Goal: Information Seeking & Learning: Check status

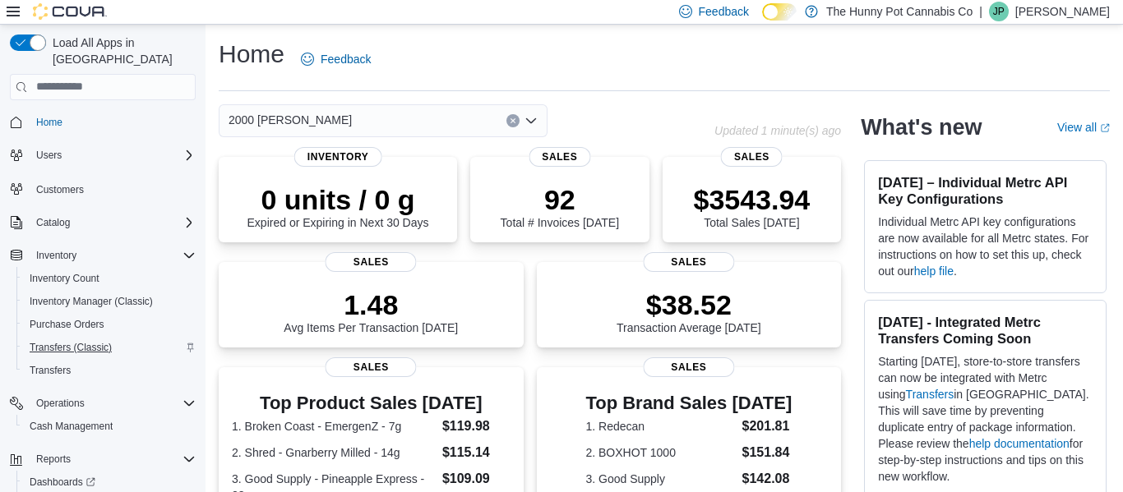
scroll to position [52, 0]
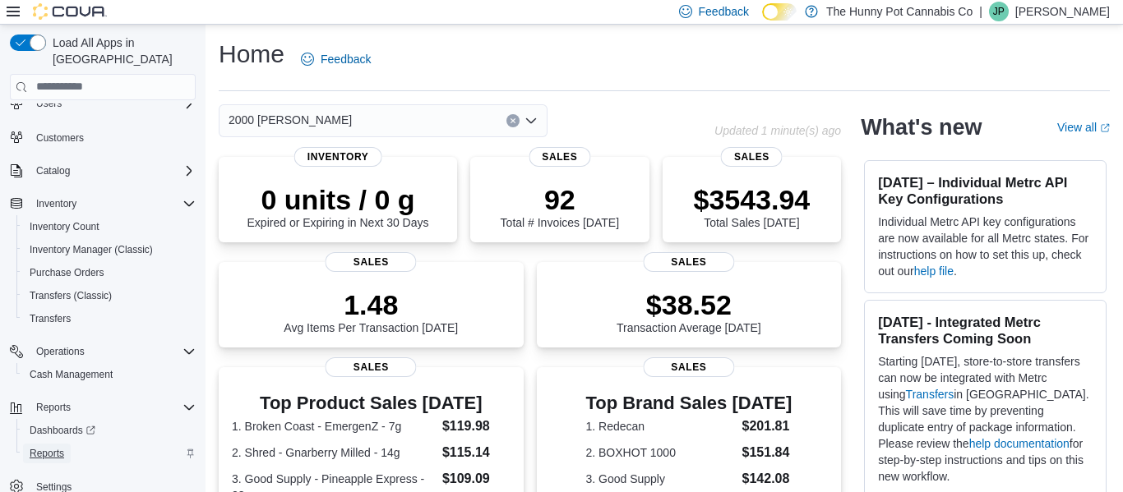
click at [65, 444] on link "Reports" at bounding box center [47, 454] width 48 height 20
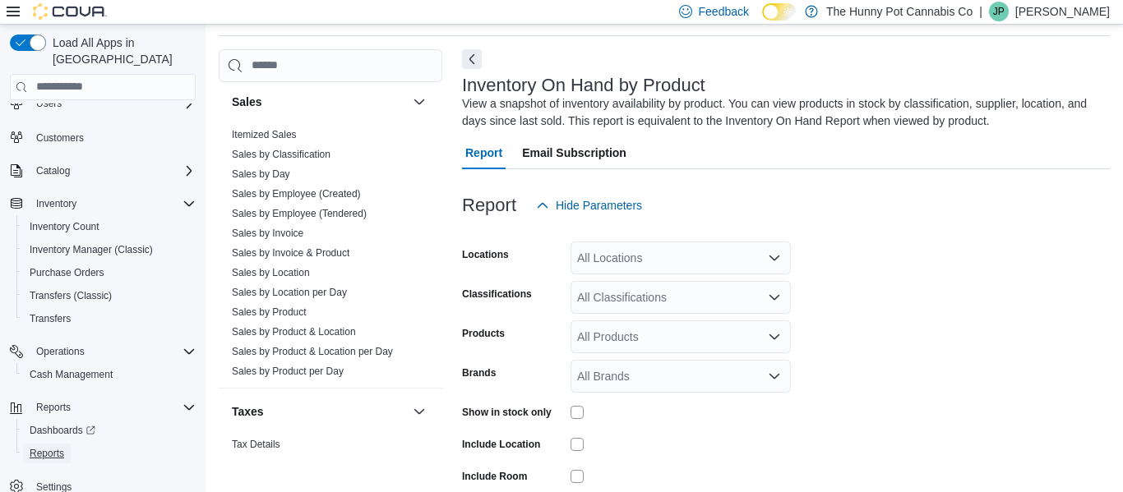
scroll to position [906, 0]
click at [273, 251] on link "Sales by Invoice & Product" at bounding box center [291, 252] width 118 height 12
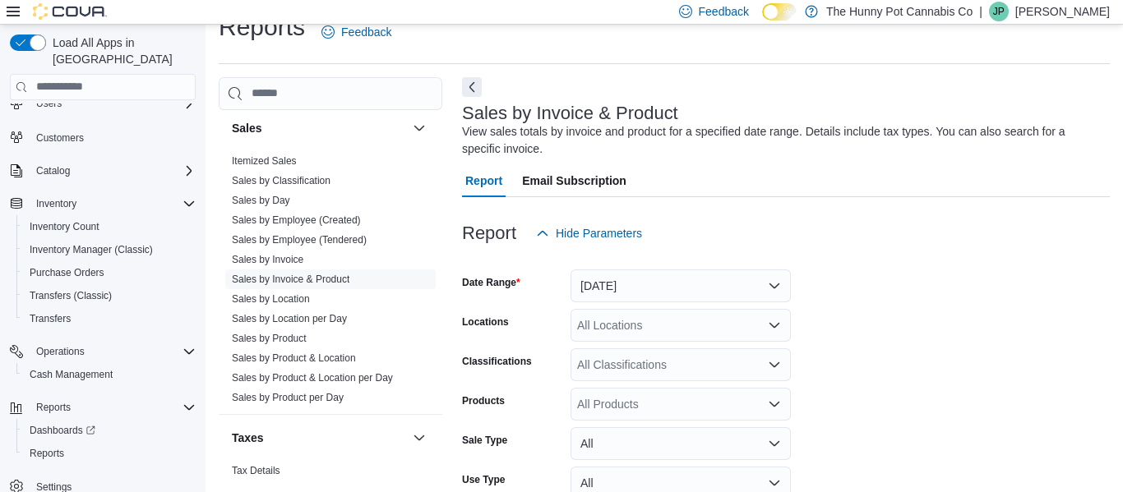
scroll to position [55, 0]
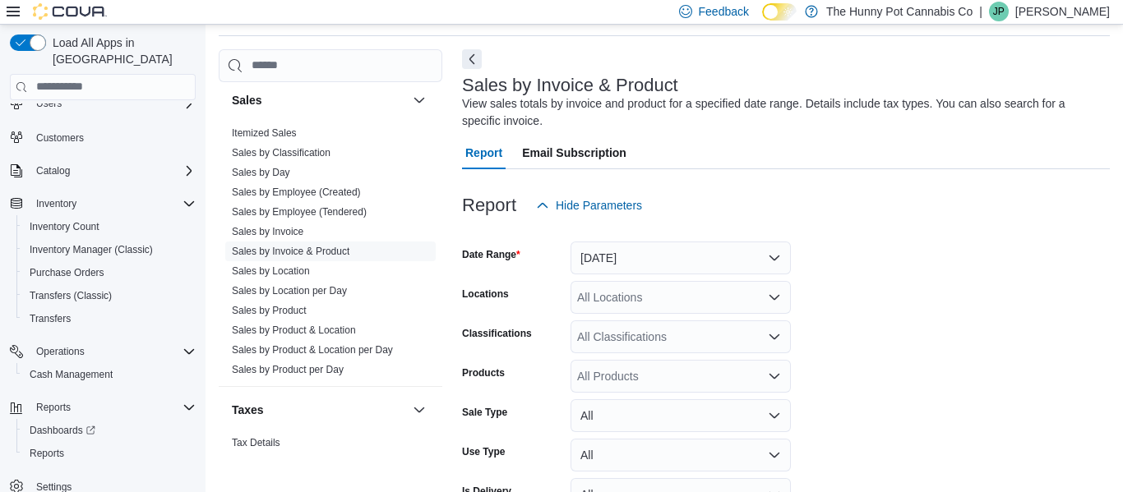
click at [621, 297] on div "All Locations" at bounding box center [680, 297] width 220 height 33
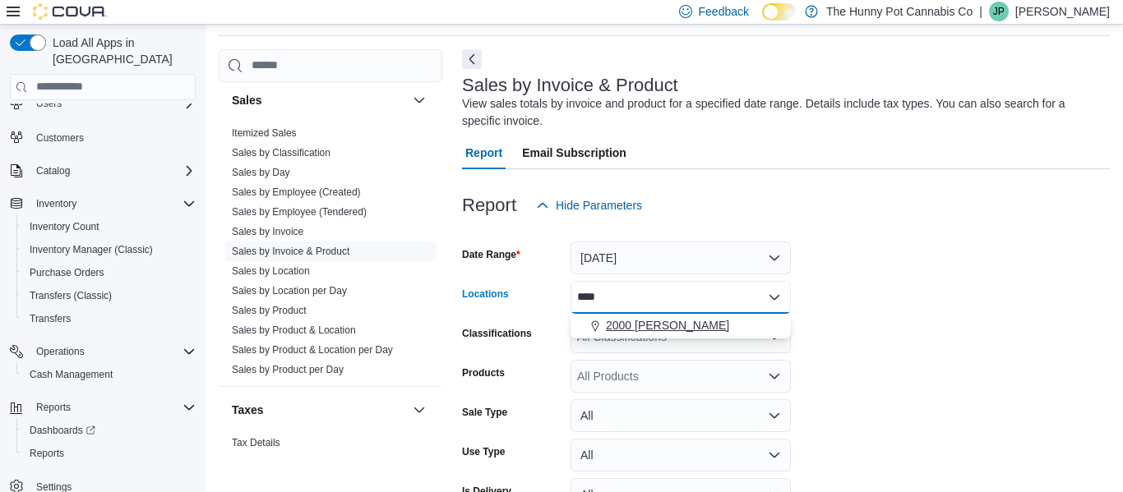
type input "****"
click at [653, 322] on span "2000 Appleby" at bounding box center [667, 325] width 123 height 16
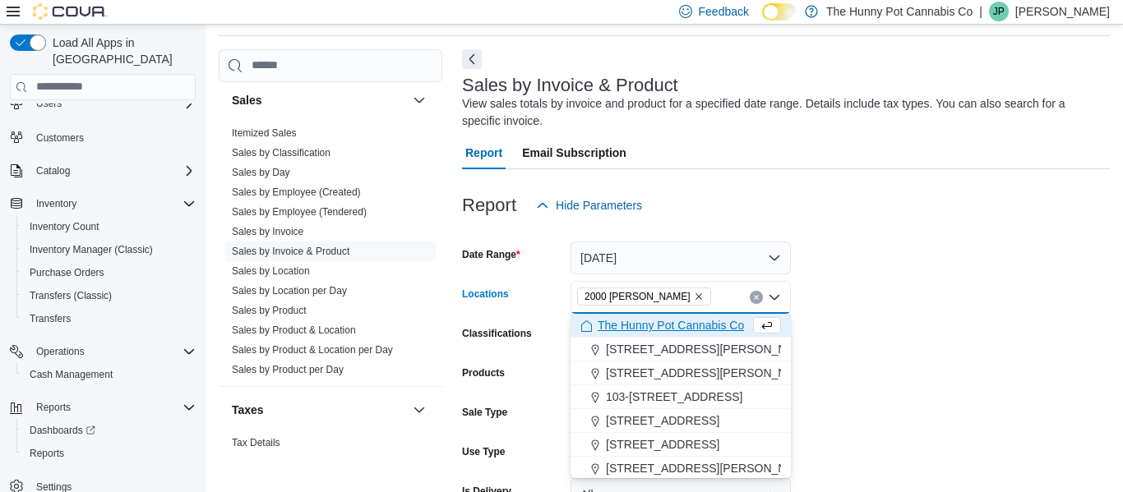
click at [826, 287] on form "Date Range Yesterday Locations 2000 Appleby Combo box. Selected. 2000 Appleby. …" at bounding box center [786, 429] width 648 height 414
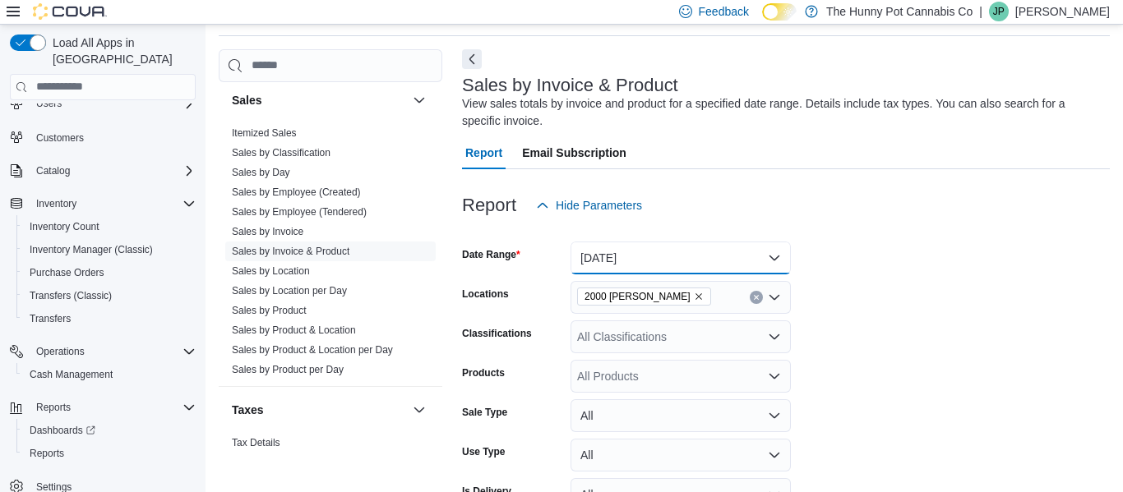
click at [731, 258] on button "Yesterday" at bounding box center [680, 258] width 220 height 33
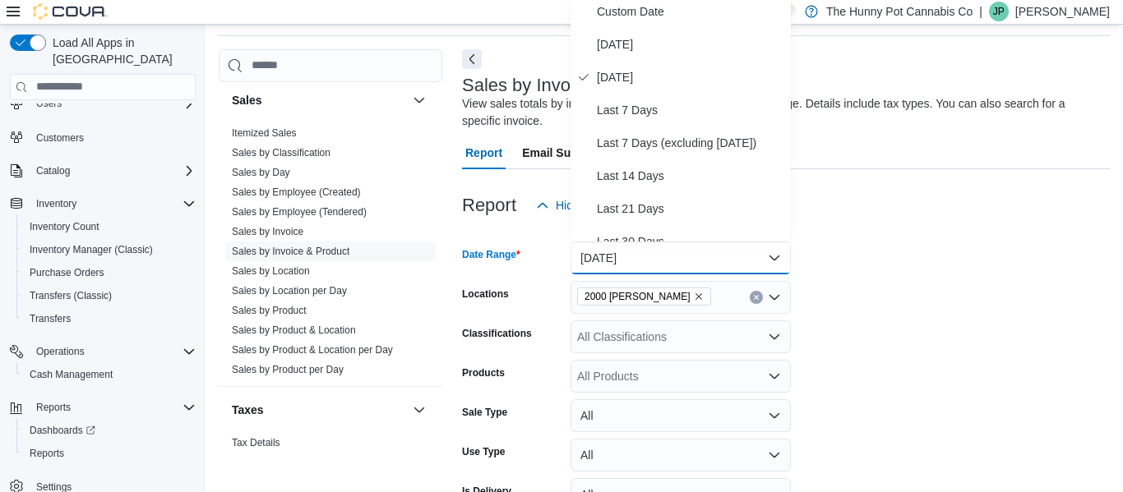
scroll to position [50, 0]
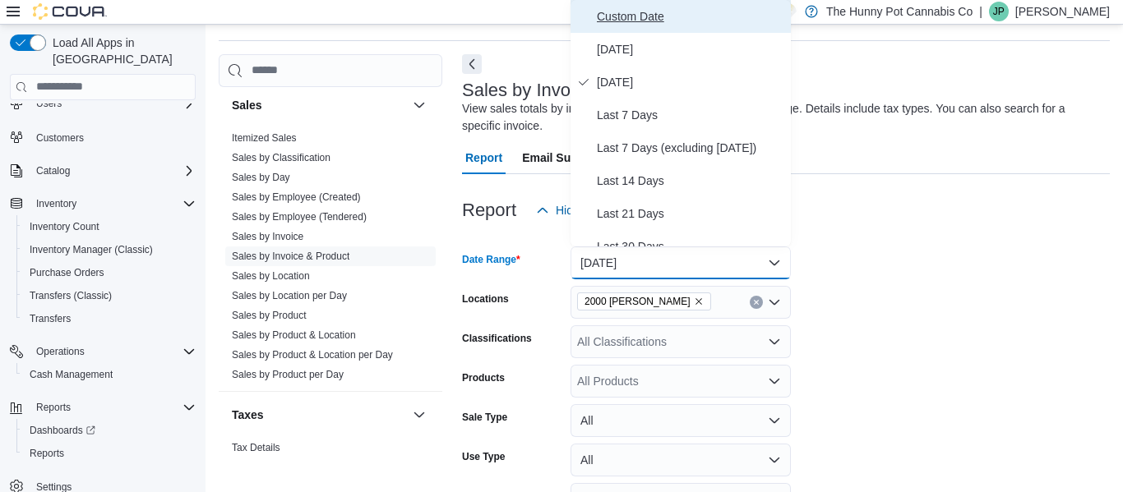
click at [618, 7] on span "Custom Date" at bounding box center [690, 17] width 187 height 20
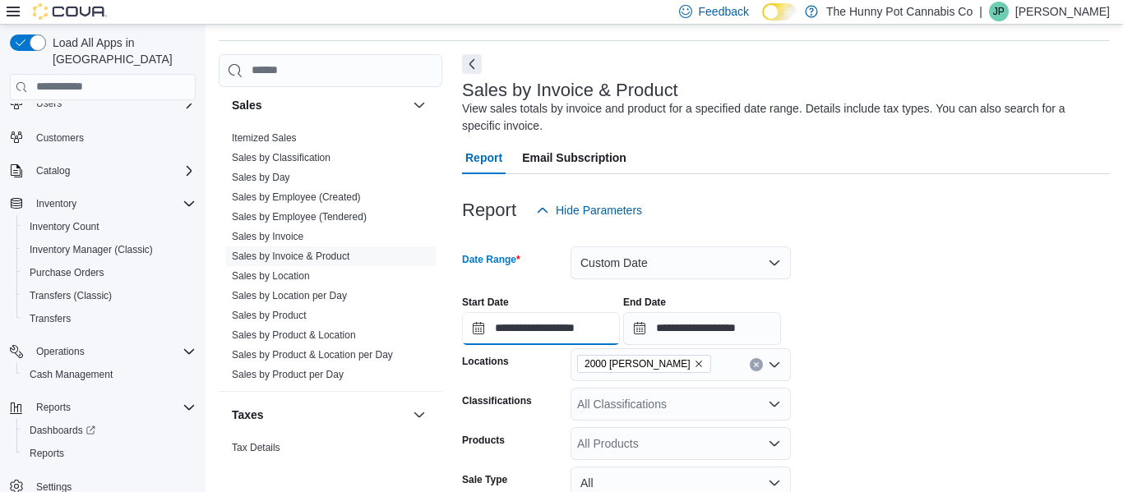
click at [514, 338] on input "**********" at bounding box center [541, 328] width 158 height 33
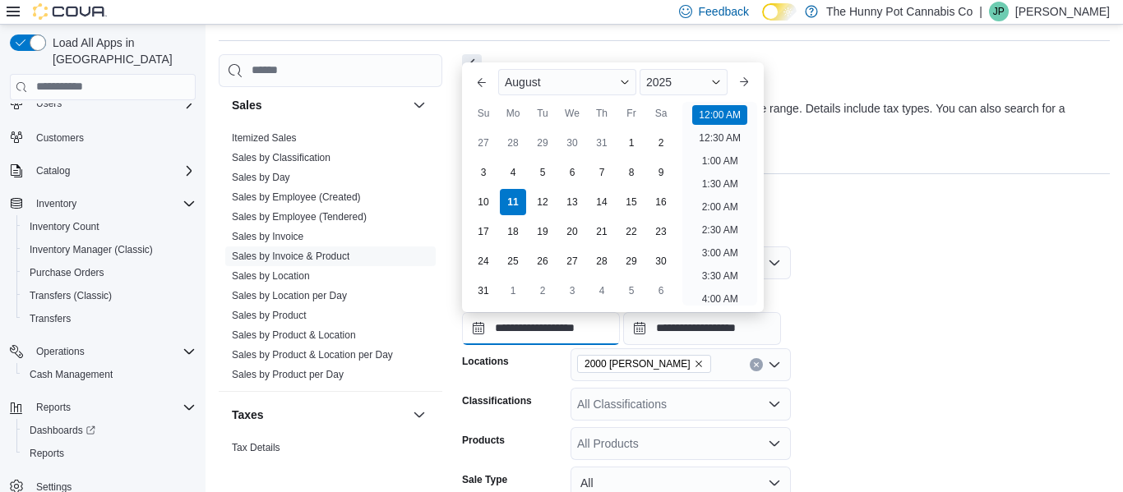
scroll to position [51, 0]
click at [532, 81] on span "August" at bounding box center [523, 82] width 36 height 13
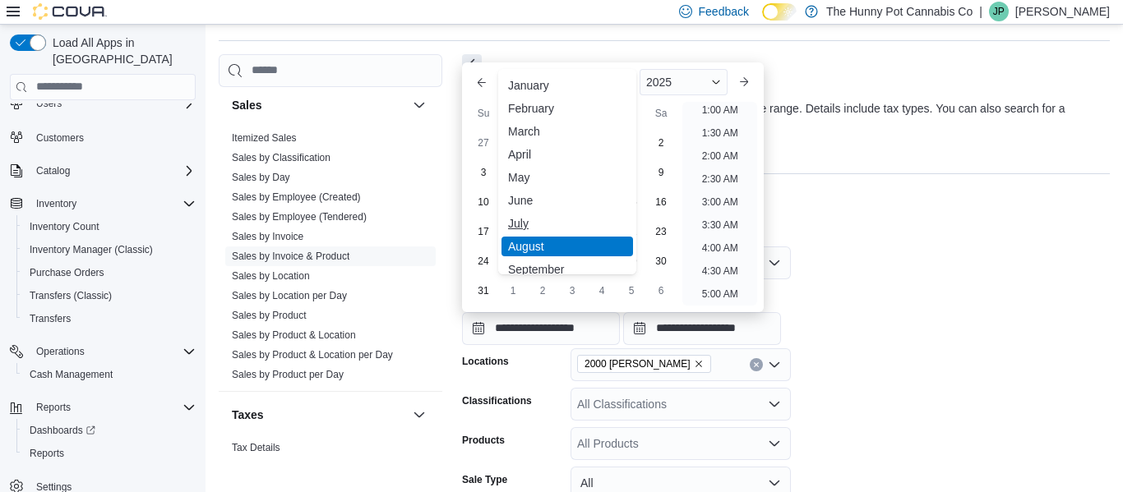
click at [514, 229] on div "July" at bounding box center [566, 224] width 131 height 20
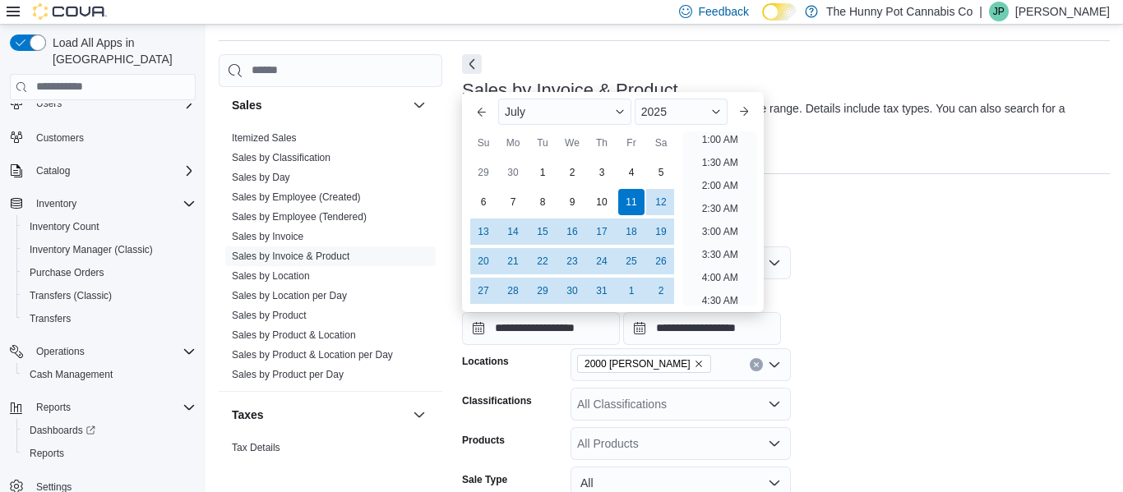
scroll to position [3, 0]
click at [511, 205] on div "7" at bounding box center [512, 201] width 29 height 29
type input "**********"
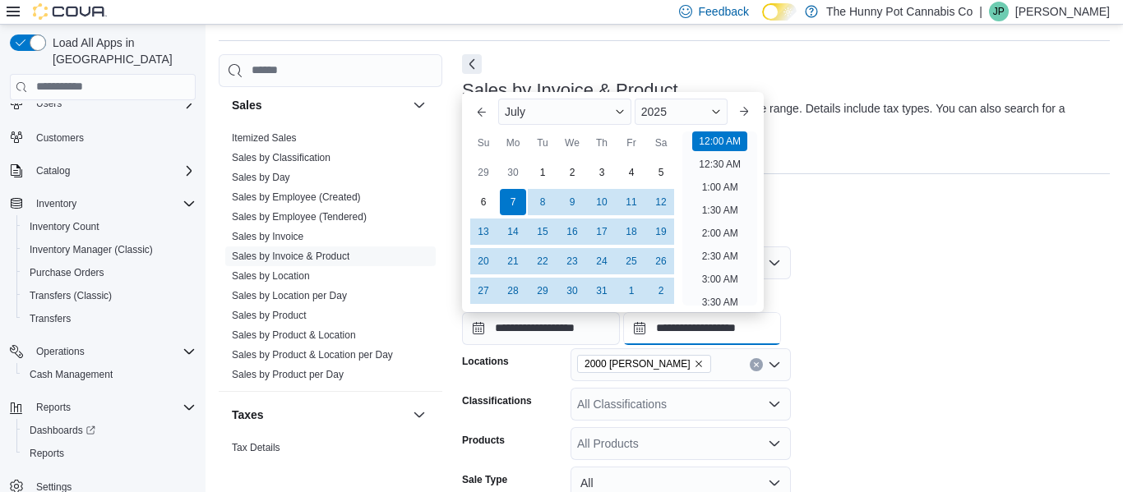
click at [737, 330] on input "**********" at bounding box center [702, 328] width 158 height 33
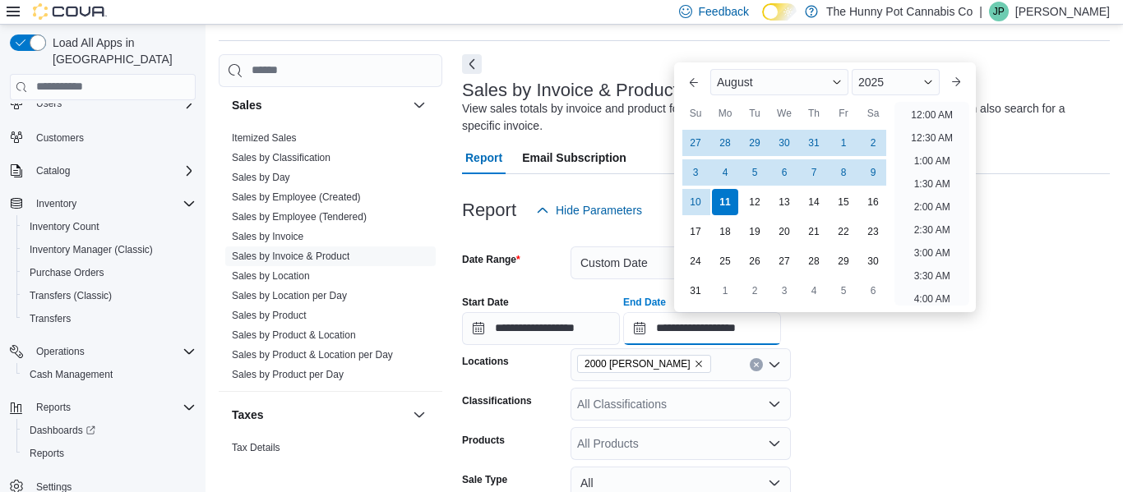
scroll to position [904, 0]
click at [782, 174] on div "6" at bounding box center [783, 172] width 29 height 29
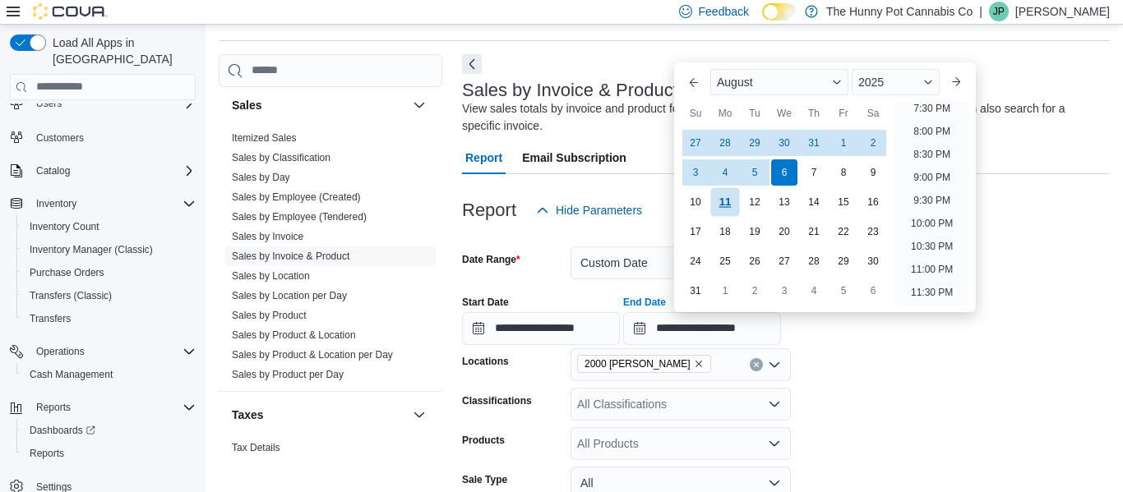
click at [727, 201] on div "11" at bounding box center [724, 201] width 29 height 29
type input "**********"
click at [830, 353] on form "**********" at bounding box center [786, 465] width 648 height 477
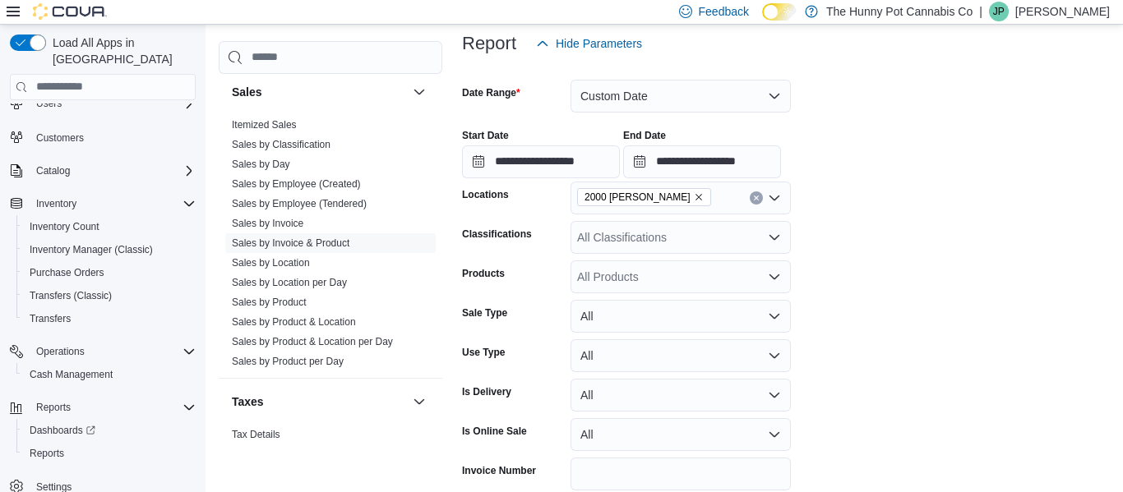
scroll to position [226, 0]
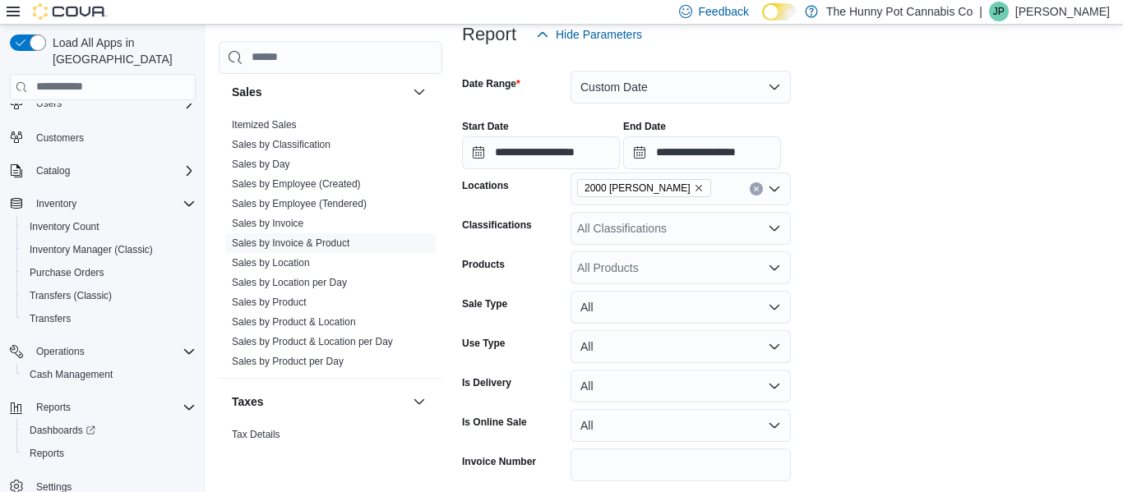
click at [652, 233] on div "All Classifications" at bounding box center [680, 228] width 220 height 33
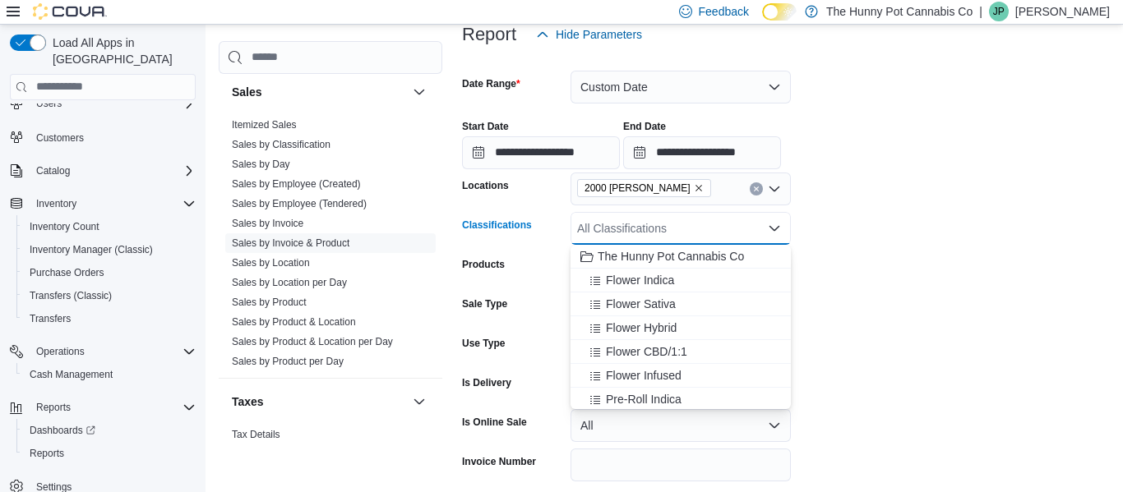
click at [652, 233] on div "All Classifications Combo box. Selected. Combo box input. All Classifications. …" at bounding box center [680, 228] width 220 height 33
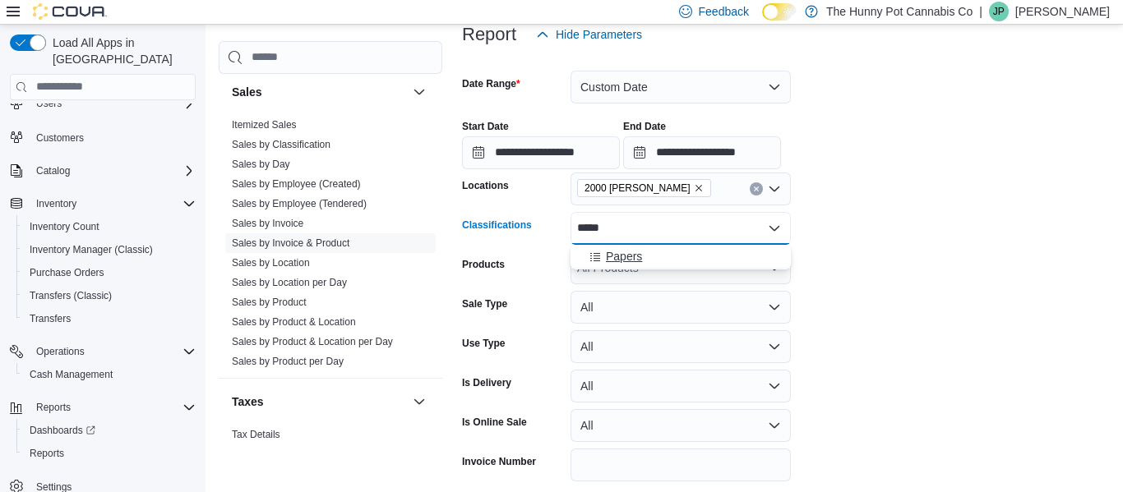
type input "*****"
click at [625, 256] on span "Papers" at bounding box center [624, 256] width 36 height 16
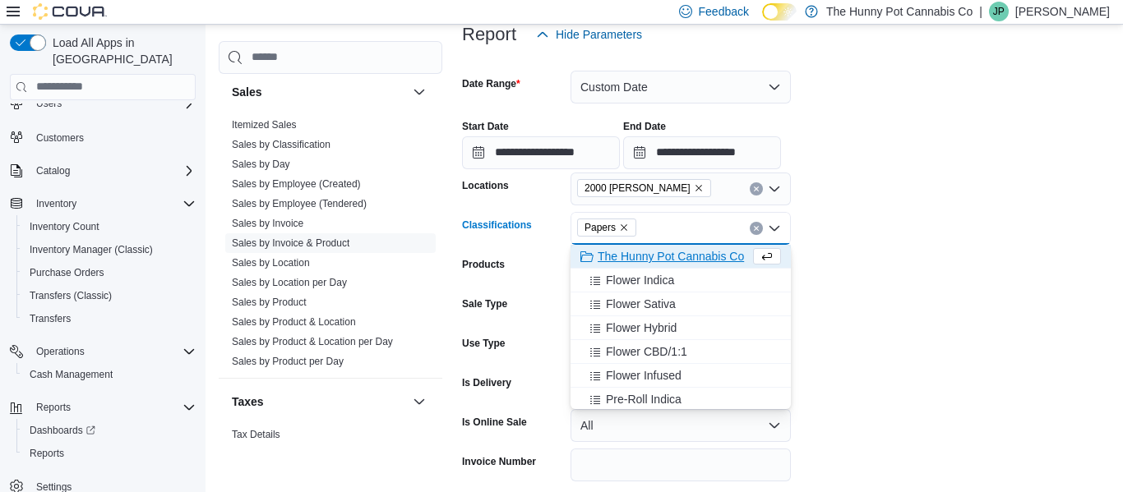
click at [1040, 232] on form "**********" at bounding box center [786, 289] width 648 height 477
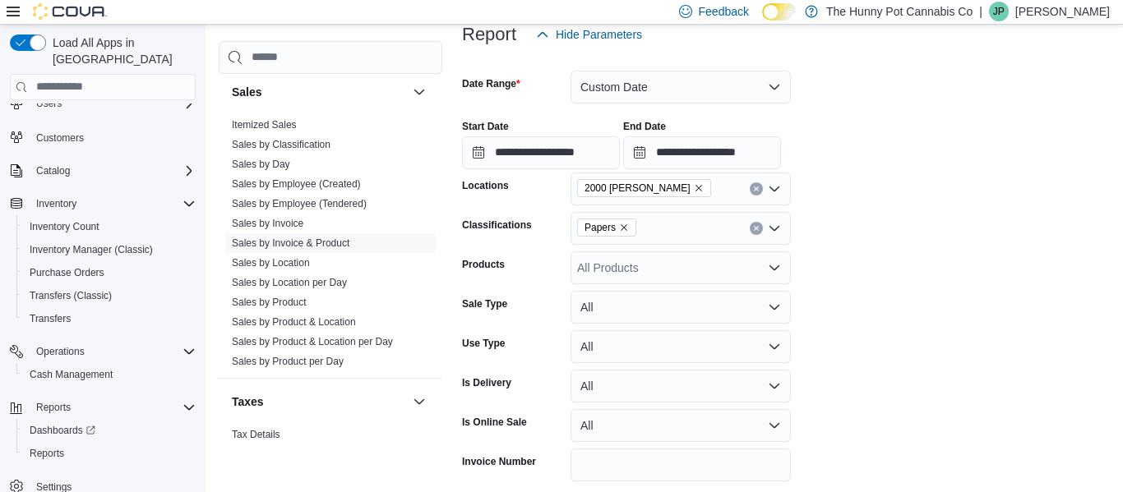
scroll to position [294, 0]
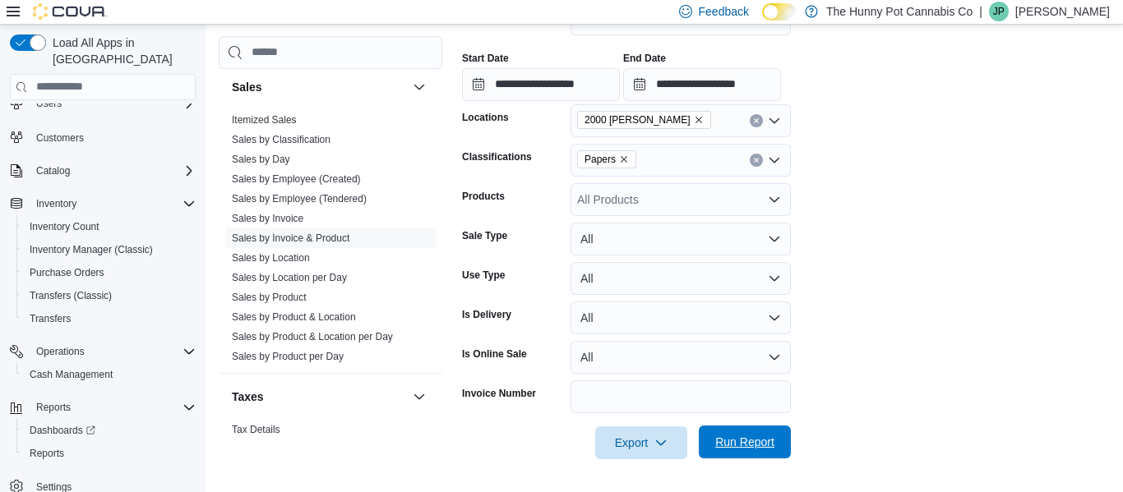
click at [746, 443] on span "Run Report" at bounding box center [744, 442] width 59 height 16
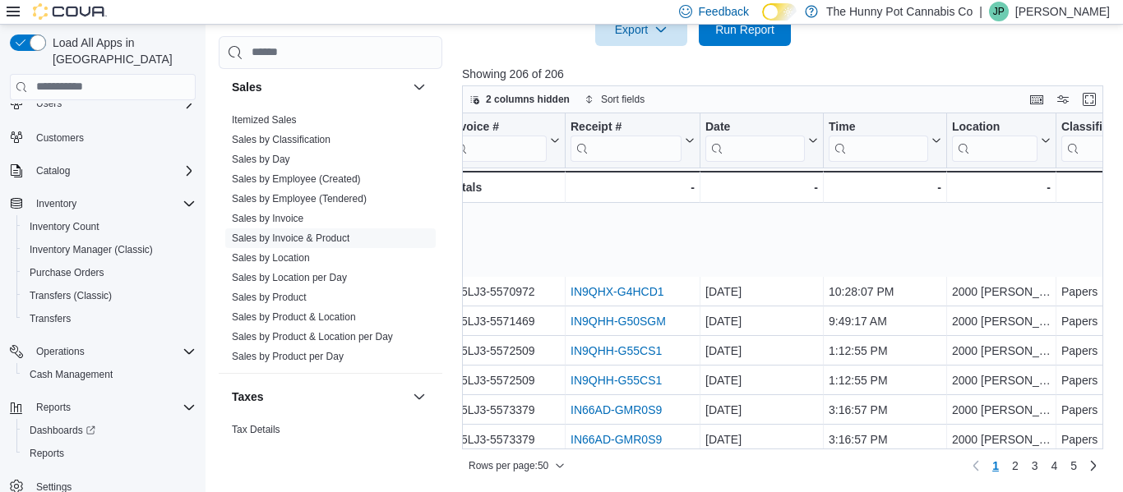
scroll to position [1233, 18]
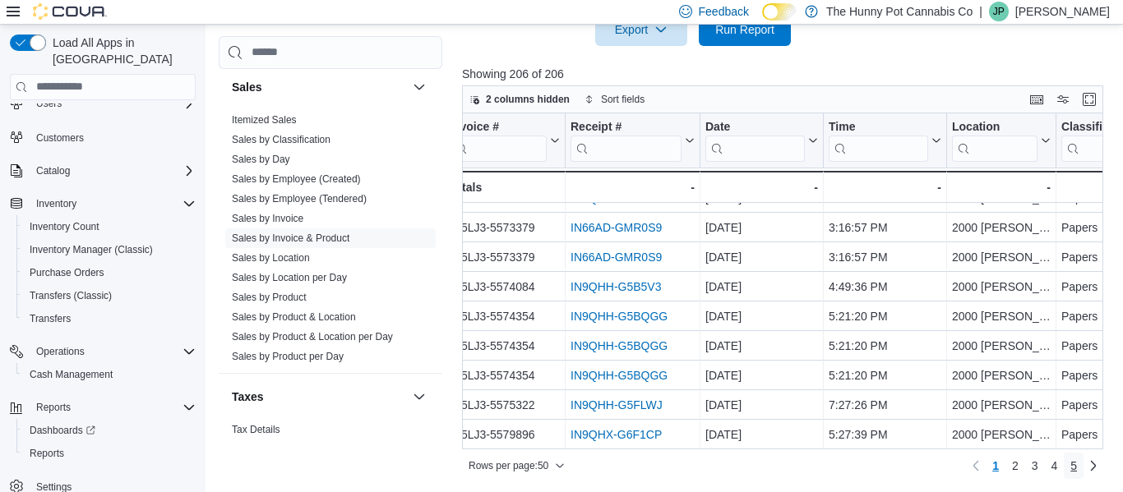
click at [1076, 467] on span "5" at bounding box center [1073, 466] width 7 height 16
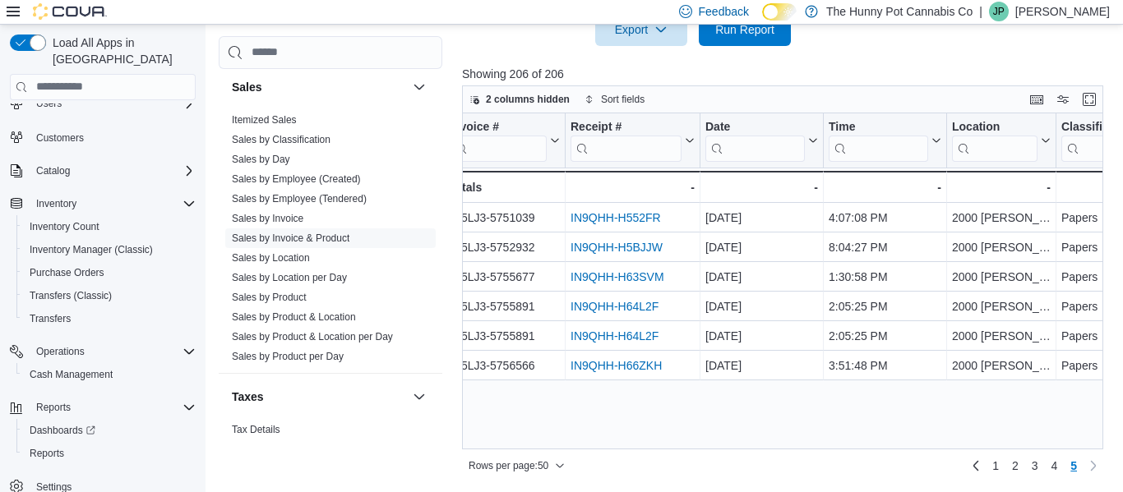
scroll to position [0, 0]
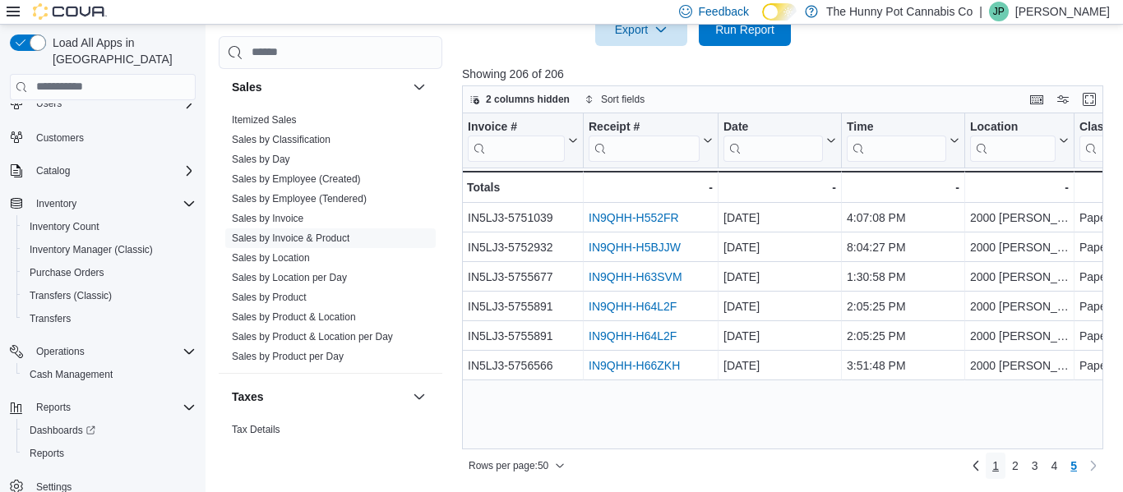
click at [992, 468] on span "1" at bounding box center [995, 466] width 7 height 16
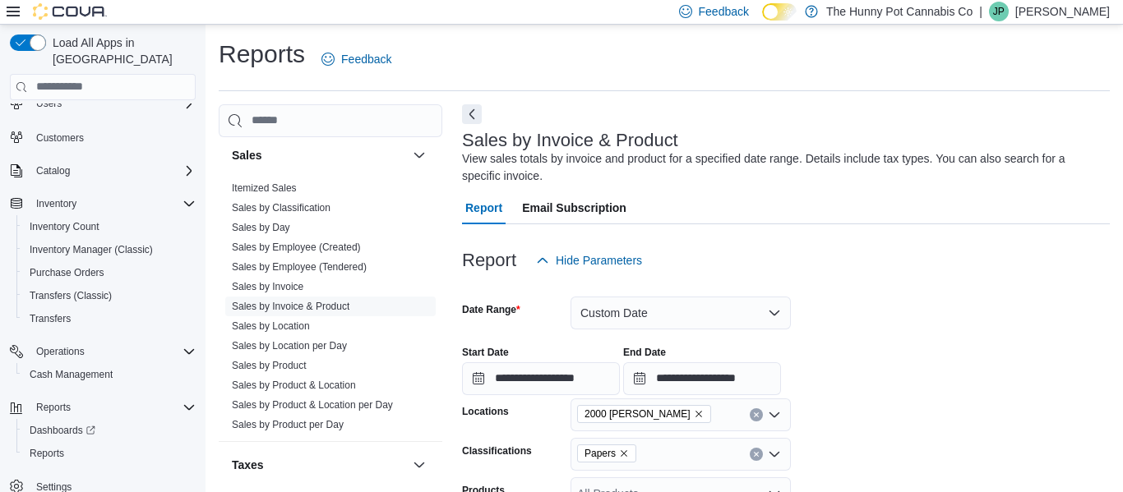
click at [623, 458] on icon "Remove Papers from selection in this group" at bounding box center [624, 454] width 10 height 10
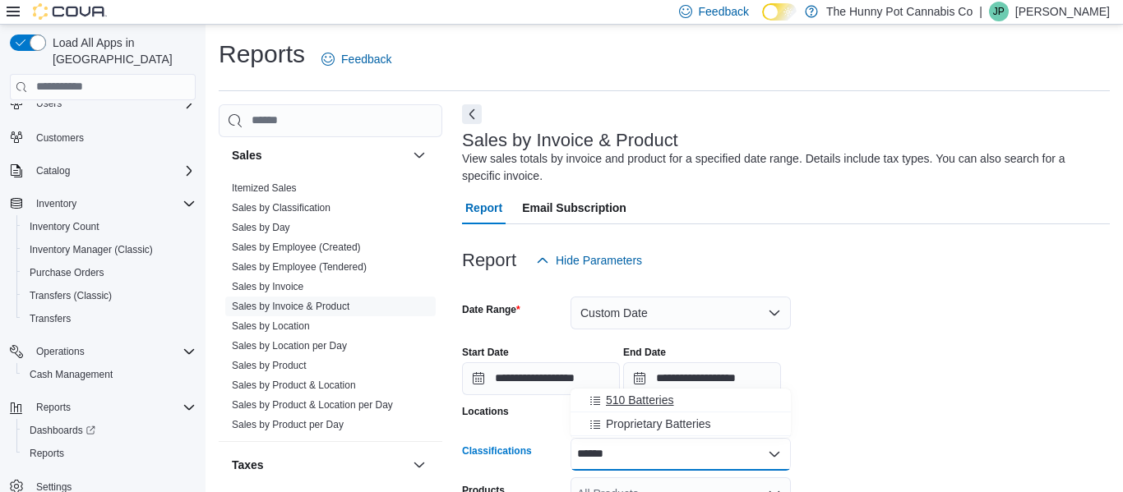
type input "******"
click at [637, 401] on span "510 Batteries" at bounding box center [640, 400] width 68 height 16
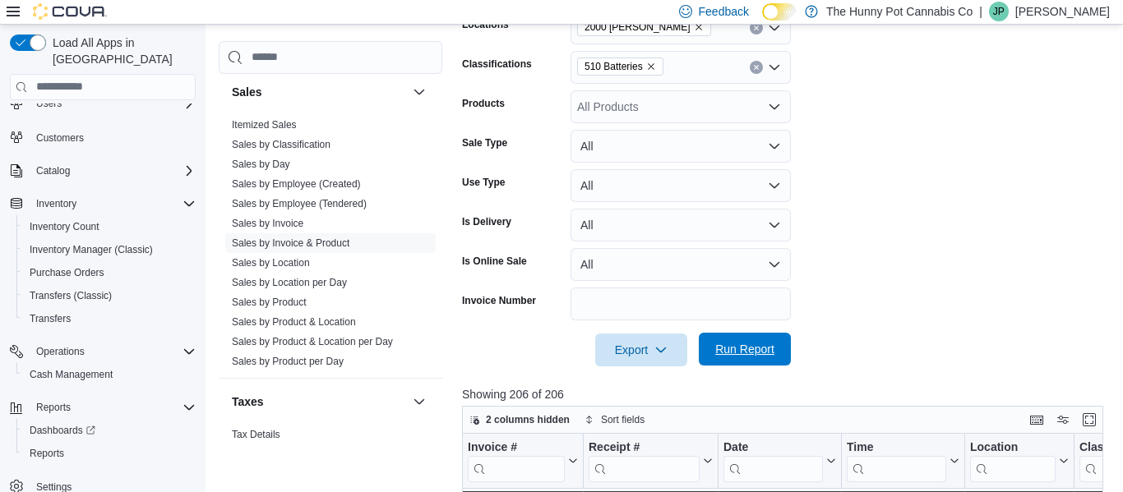
scroll to position [402, 0]
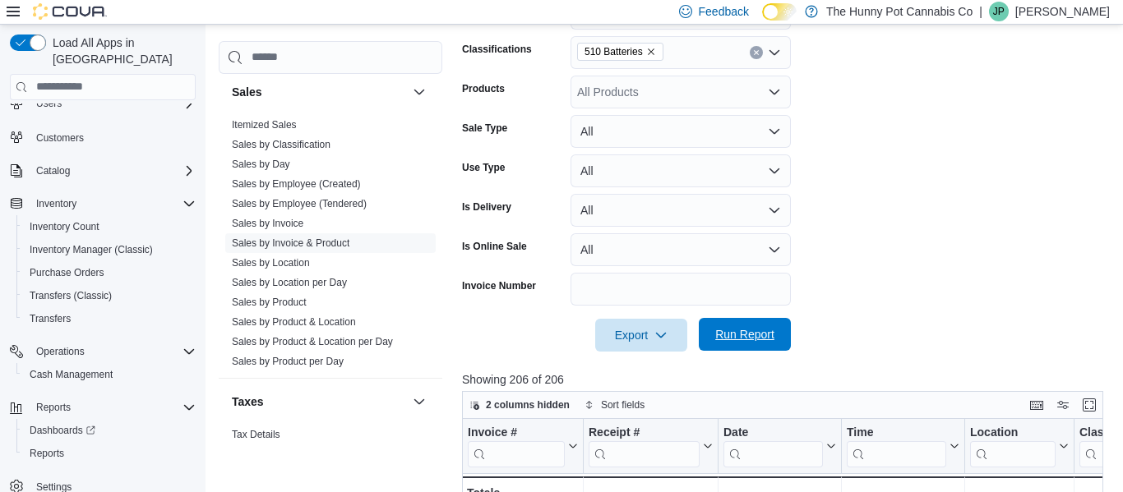
click at [723, 346] on span "Run Report" at bounding box center [744, 334] width 72 height 33
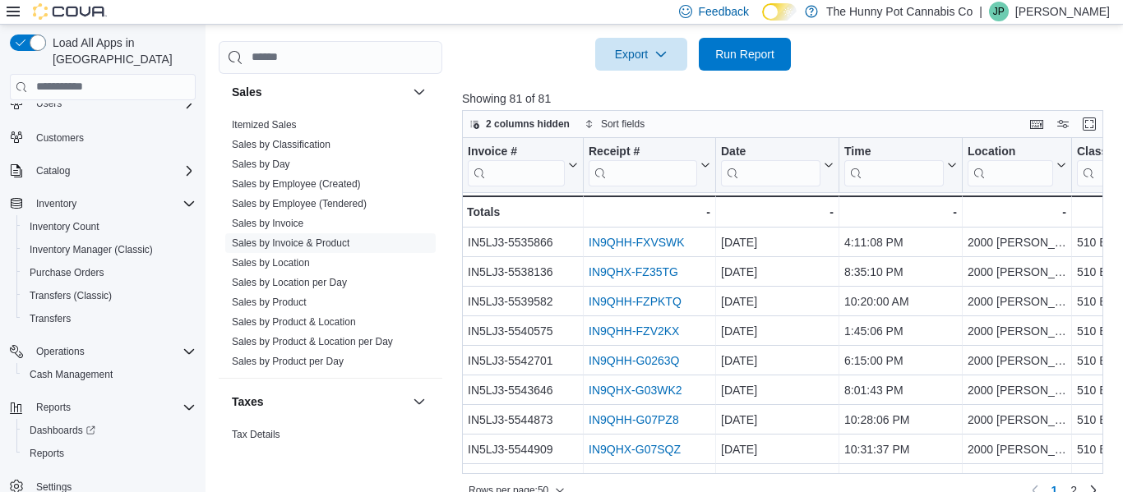
scroll to position [708, 0]
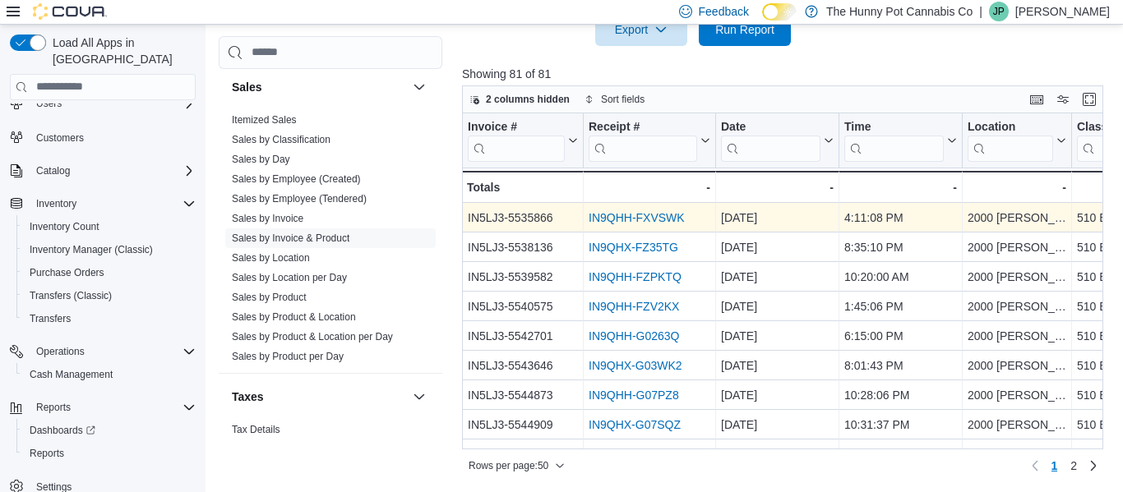
click at [618, 220] on link "IN9QHH-FXVSWK" at bounding box center [636, 217] width 96 height 13
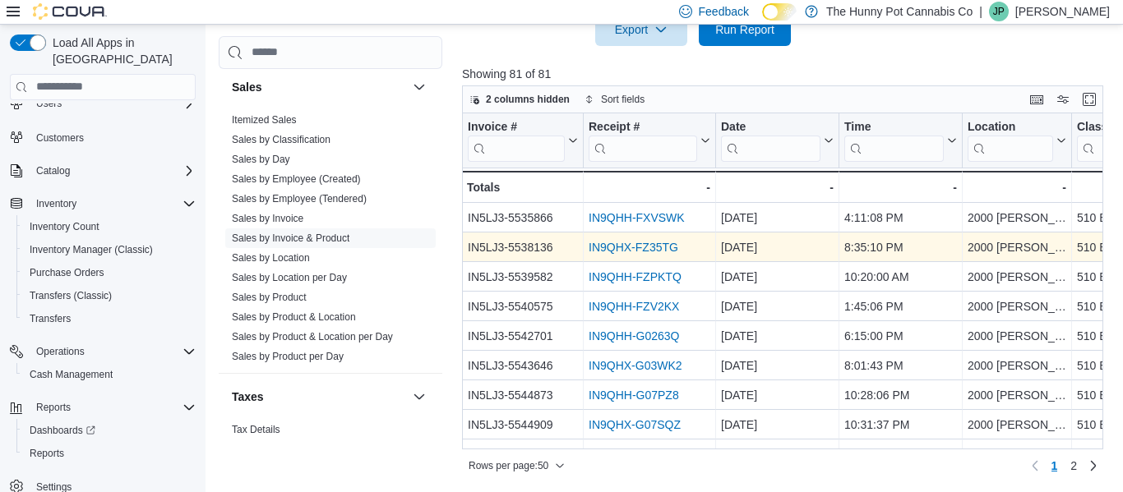
click at [621, 250] on link "IN9QHX-FZ35TG" at bounding box center [633, 247] width 90 height 13
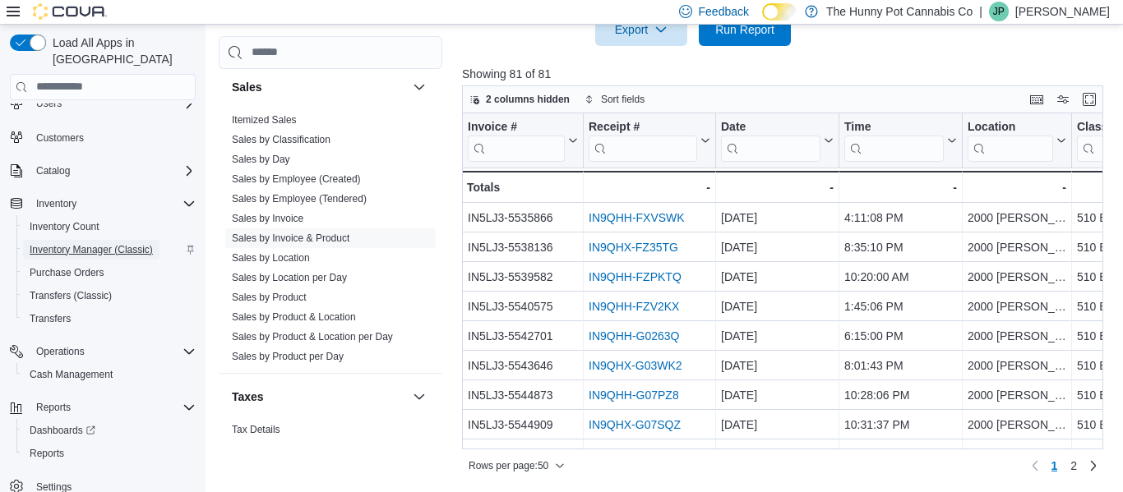
click at [91, 243] on span "Inventory Manager (Classic)" at bounding box center [91, 249] width 123 height 13
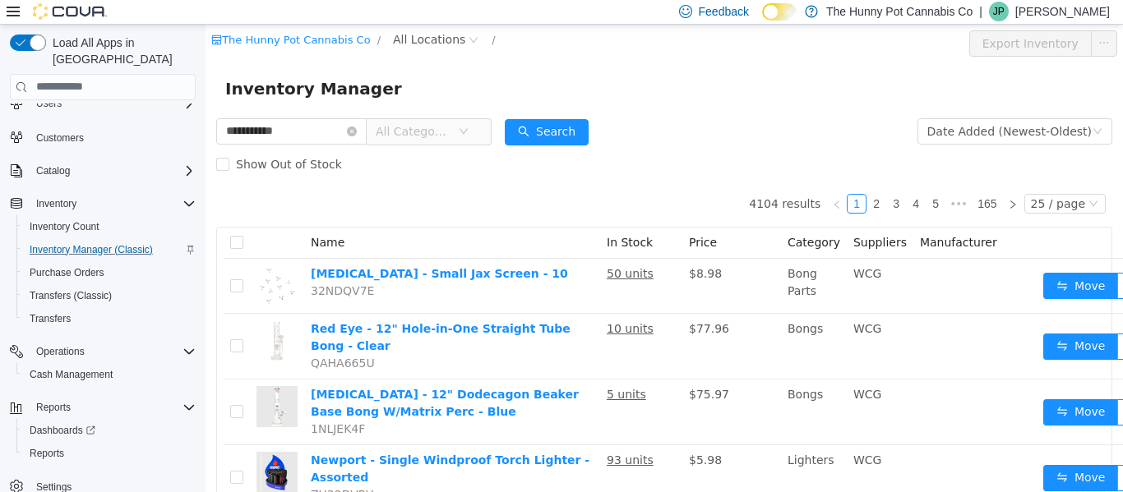
type input "**********"
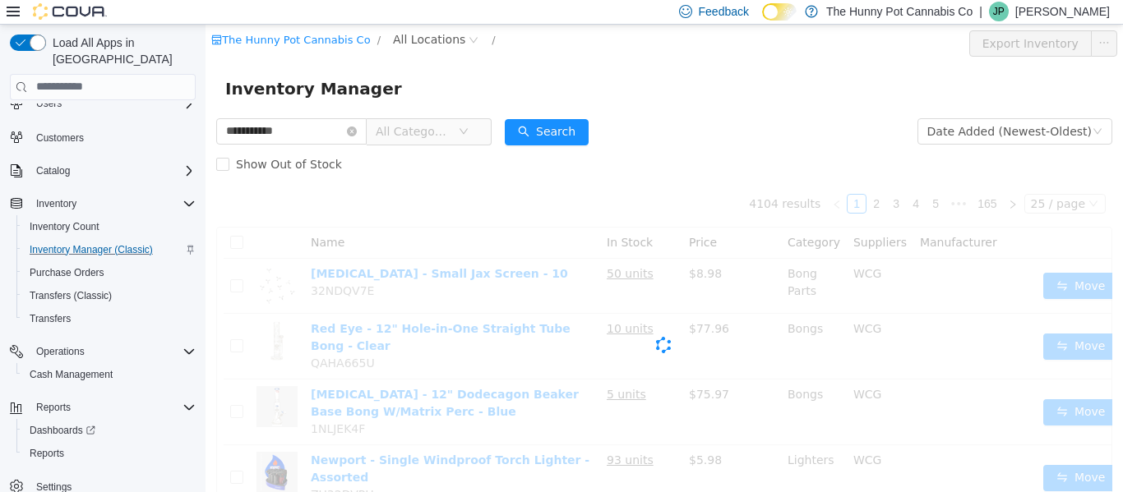
click at [450, 125] on span "All Categories" at bounding box center [413, 130] width 75 height 16
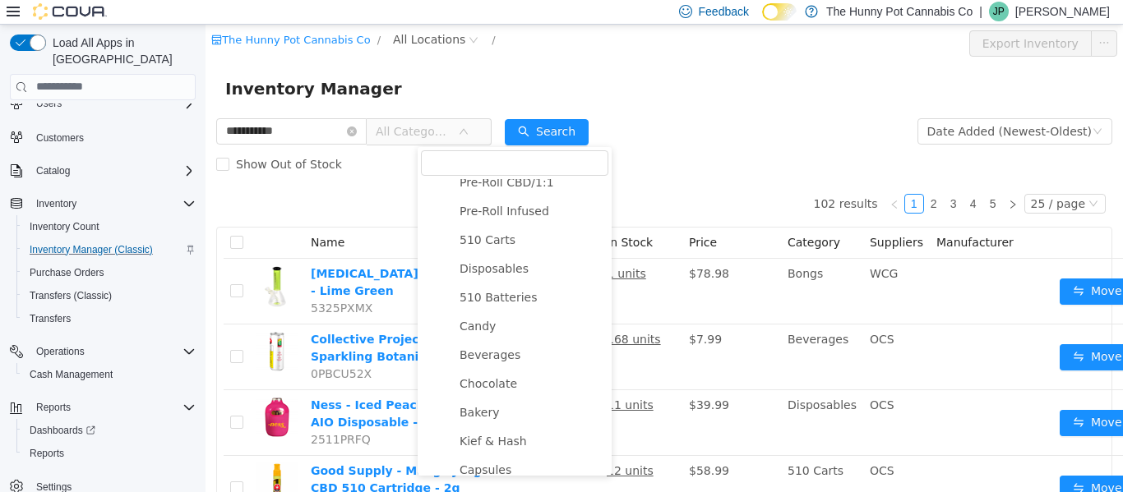
scroll to position [275, 0]
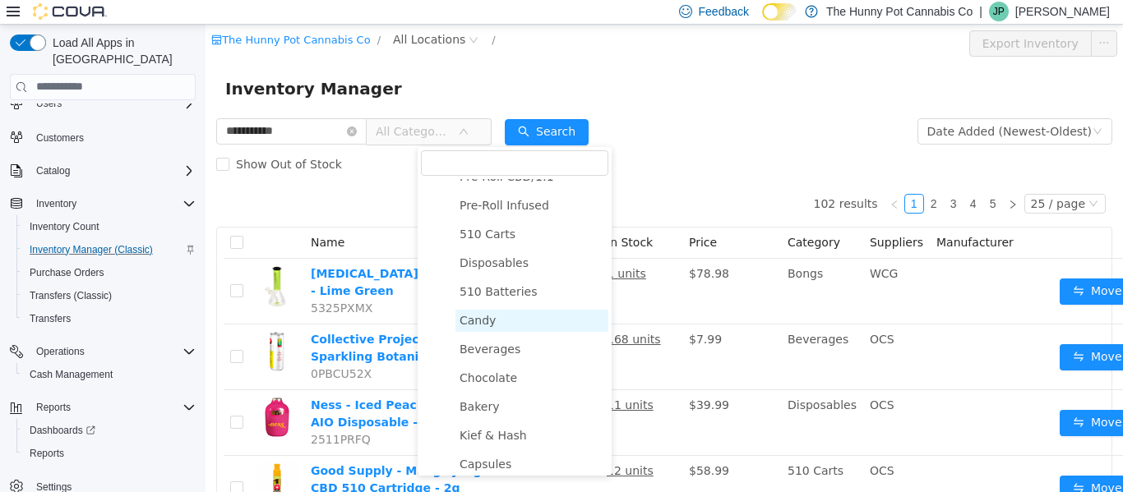
click at [479, 316] on span "Candy" at bounding box center [477, 319] width 36 height 13
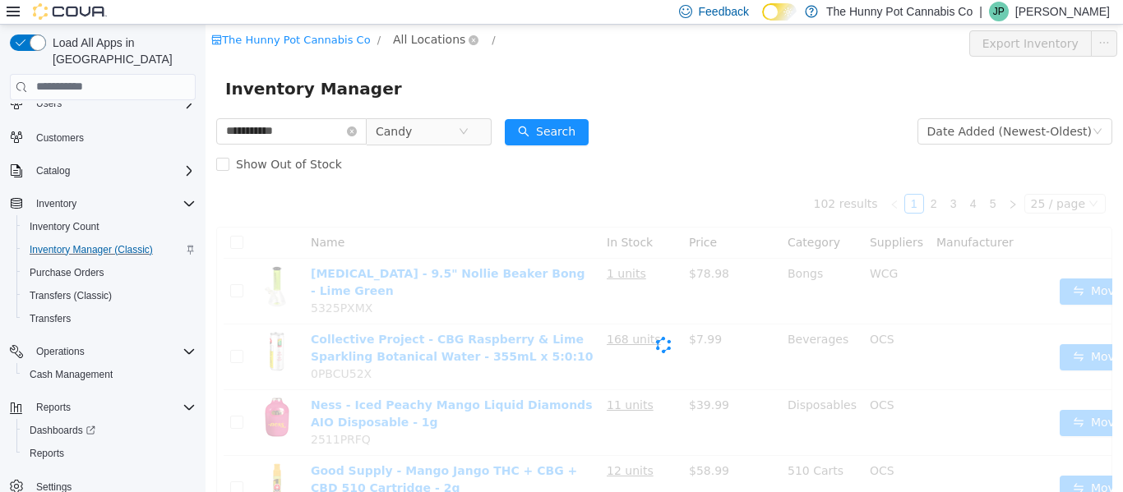
click at [445, 36] on span "All Locations" at bounding box center [429, 39] width 72 height 18
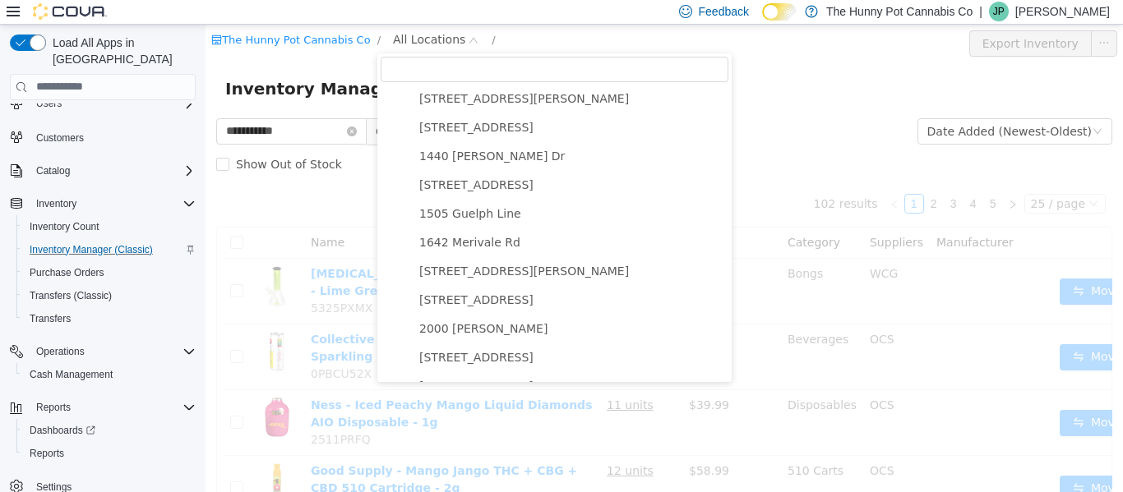
scroll to position [211, 0]
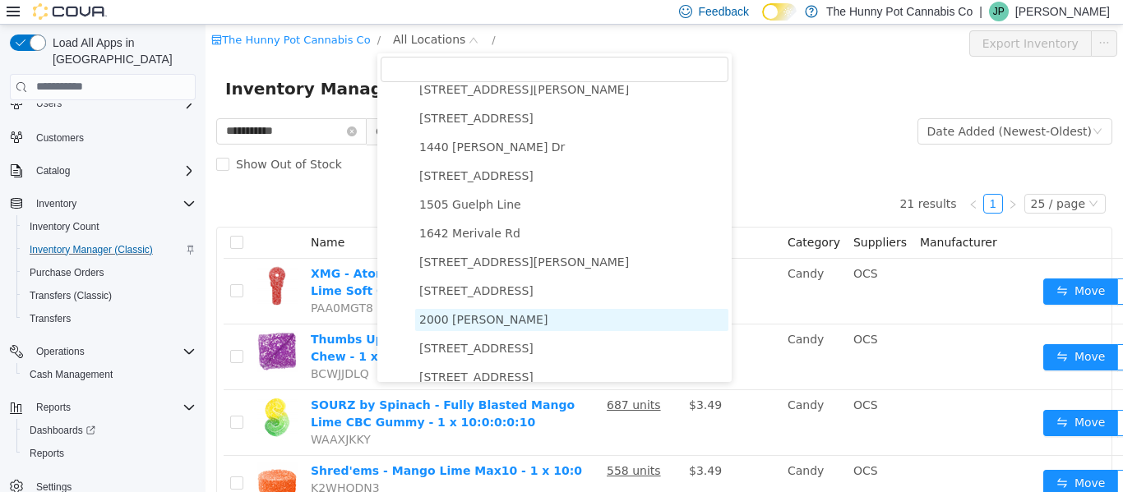
click at [454, 316] on span "2000 Appleby" at bounding box center [483, 318] width 128 height 13
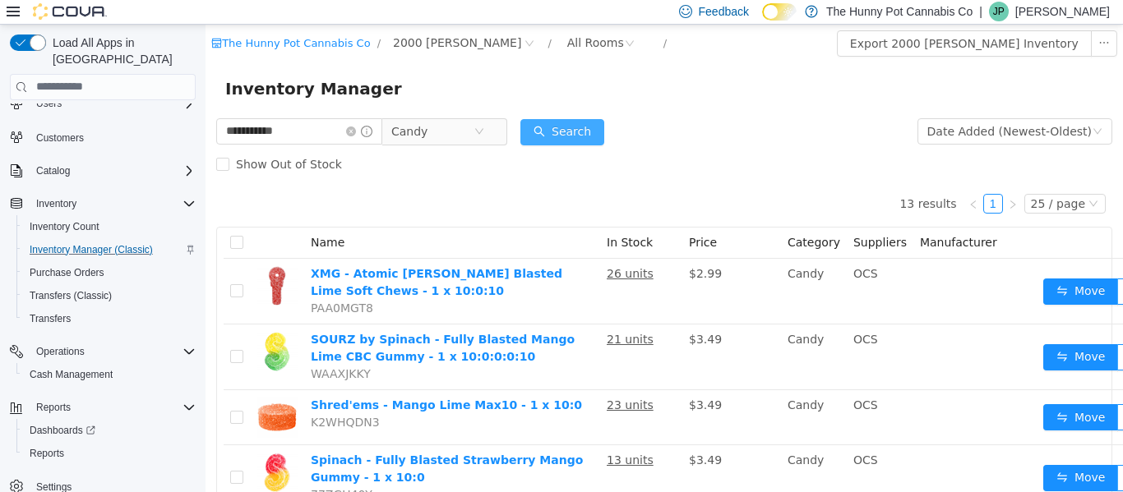
click at [604, 136] on button "Search" at bounding box center [562, 131] width 84 height 26
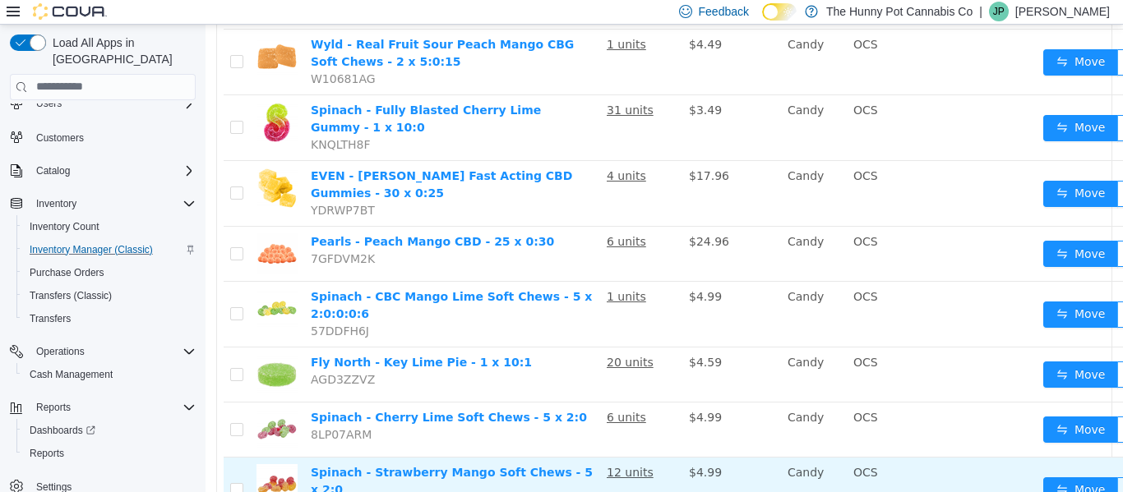
scroll to position [547, 0]
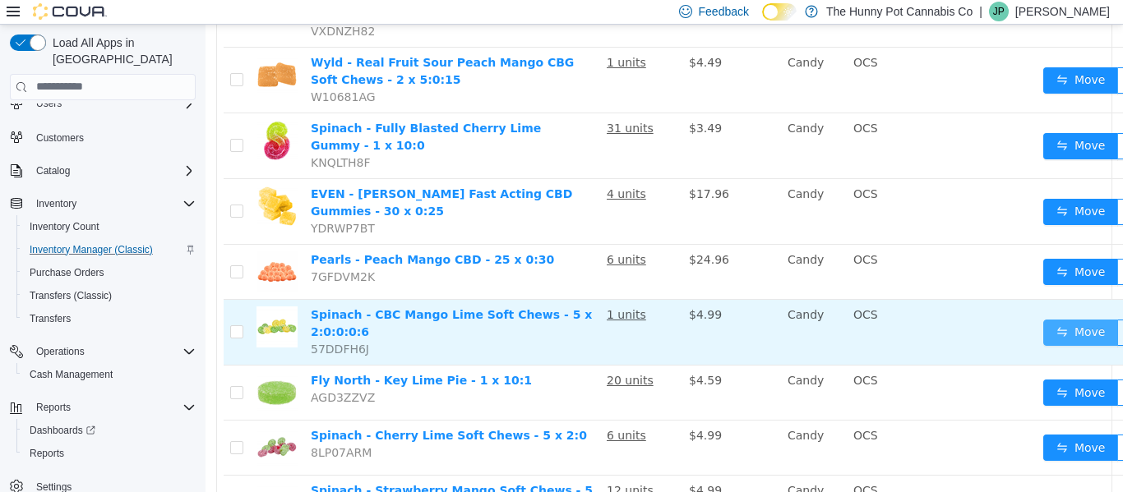
click at [1060, 319] on button "Move" at bounding box center [1081, 332] width 76 height 26
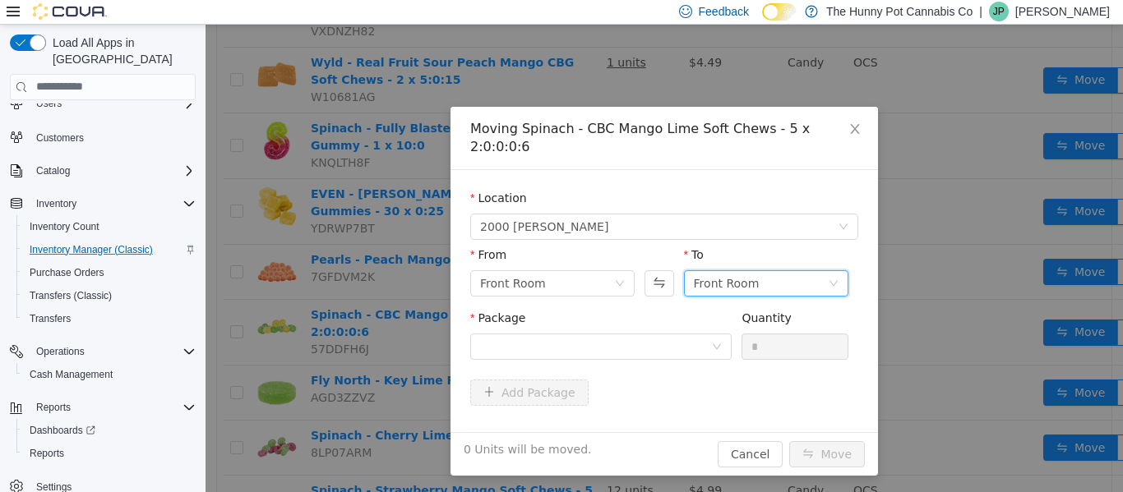
click at [747, 270] on div "Front Room" at bounding box center [727, 282] width 66 height 25
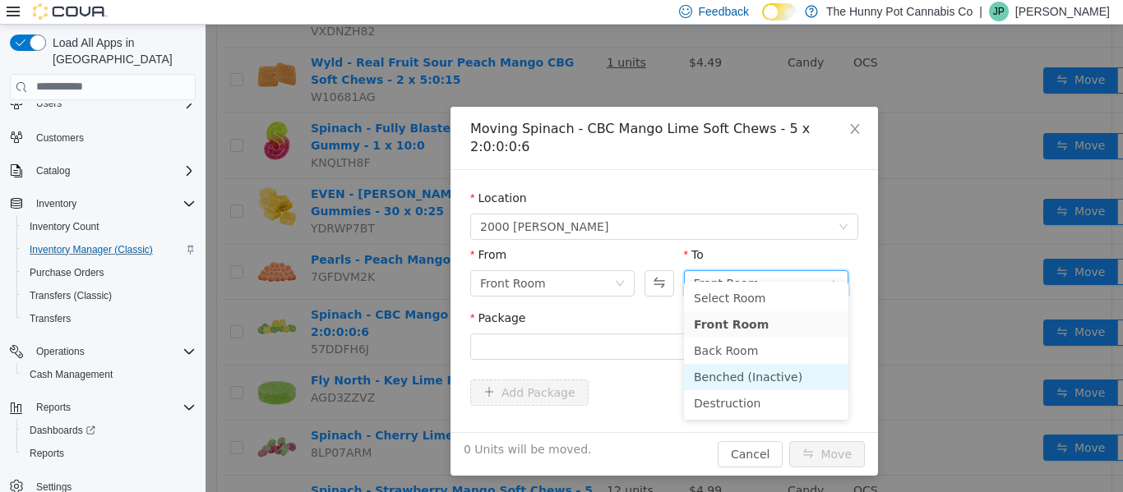
click at [743, 370] on li "Benched (Inactive)" at bounding box center [766, 376] width 164 height 26
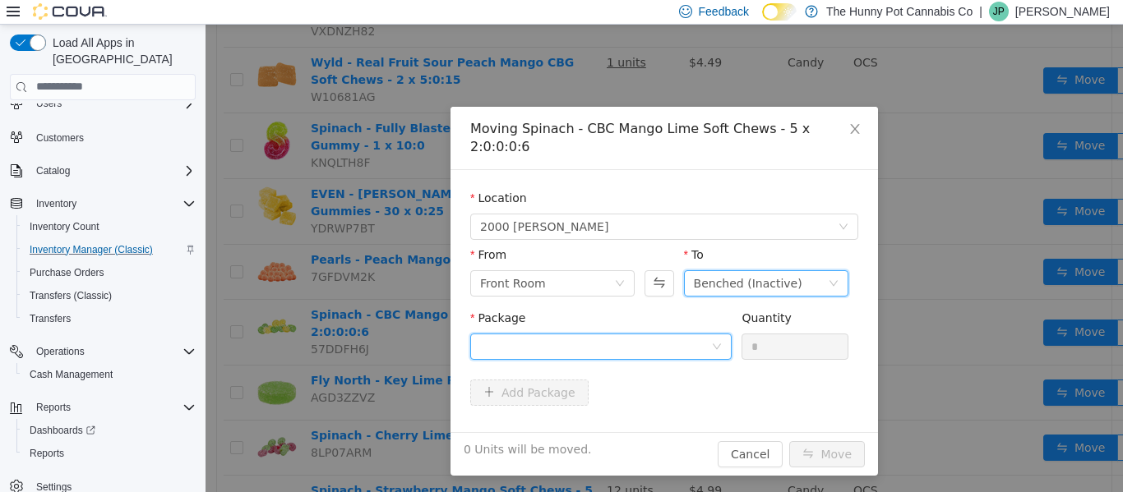
click at [609, 334] on div at bounding box center [595, 346] width 231 height 25
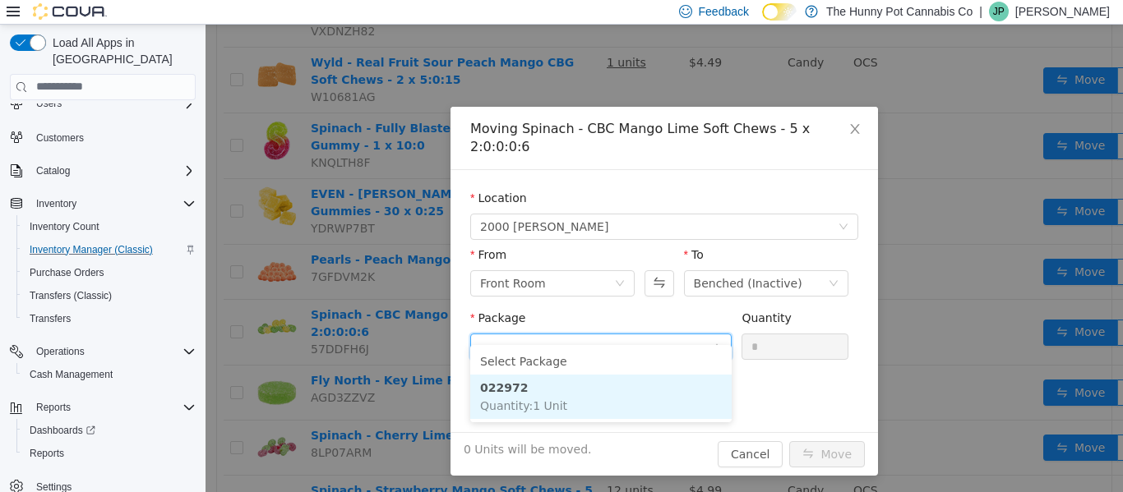
click at [538, 387] on li "022972 Quantity : 1 Unit" at bounding box center [600, 396] width 261 height 44
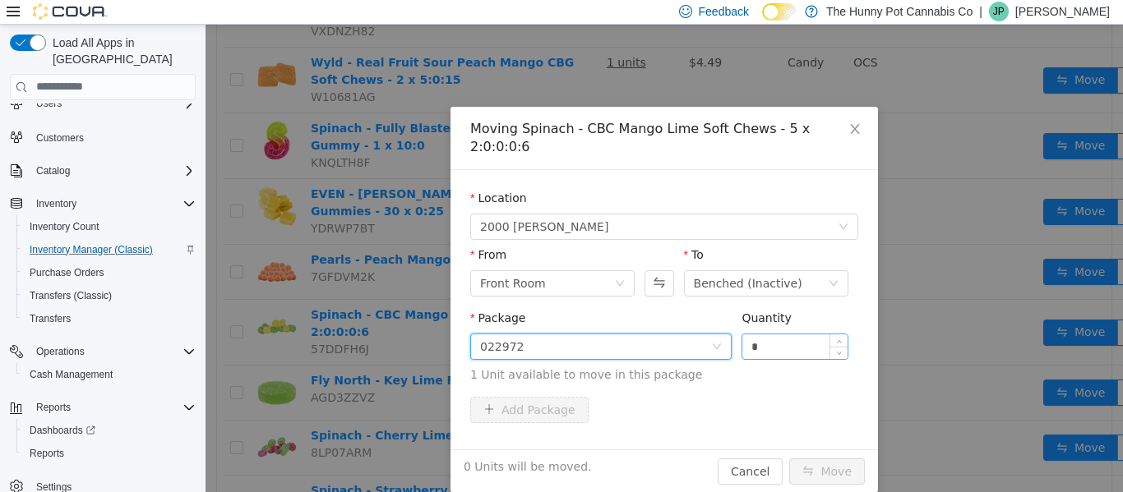
click at [789, 334] on input "*" at bounding box center [794, 346] width 105 height 25
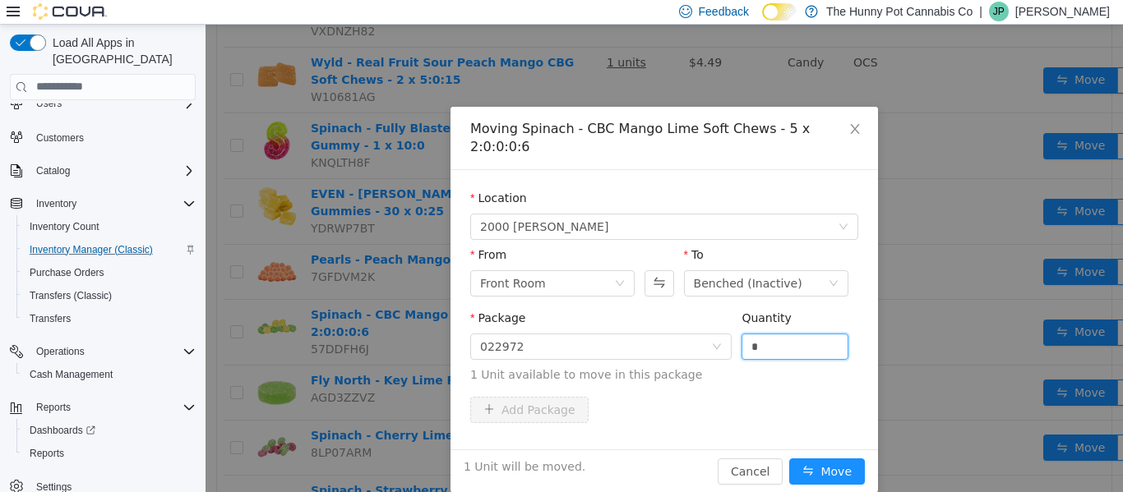
type input "*"
click at [685, 399] on div "Add Package" at bounding box center [664, 409] width 388 height 26
click at [833, 458] on button "Move" at bounding box center [827, 471] width 76 height 26
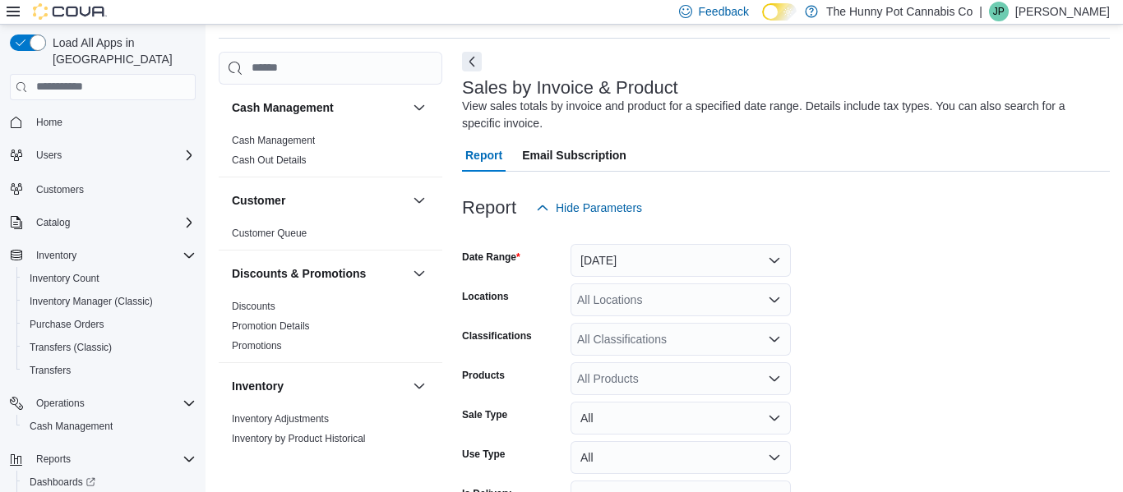
scroll to position [55, 0]
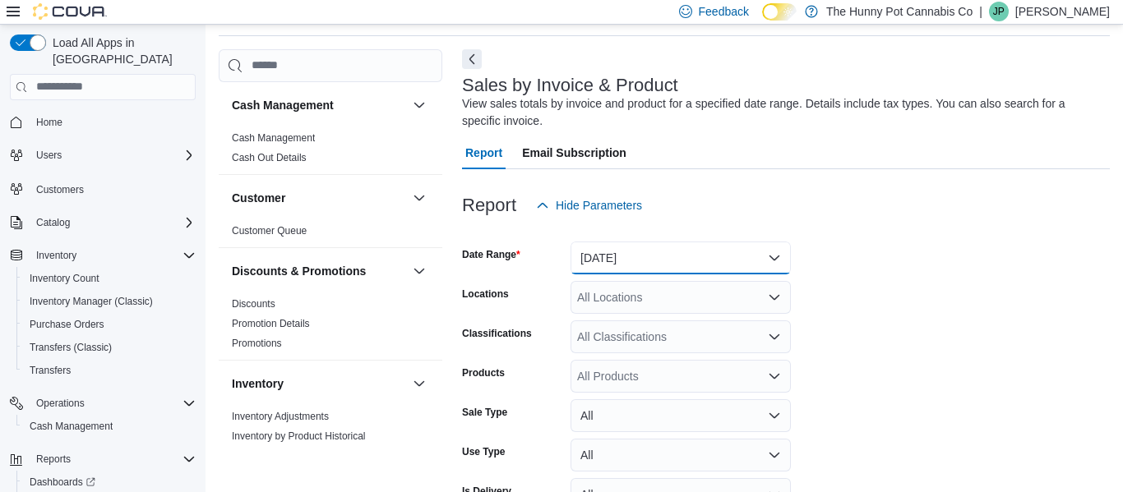
click at [616, 262] on button "Yesterday" at bounding box center [680, 258] width 220 height 33
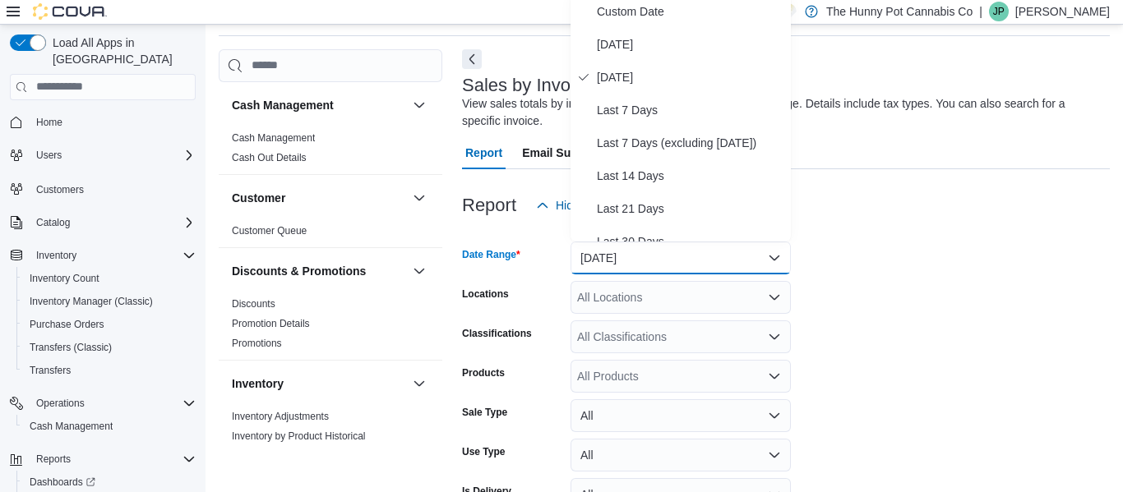
scroll to position [50, 0]
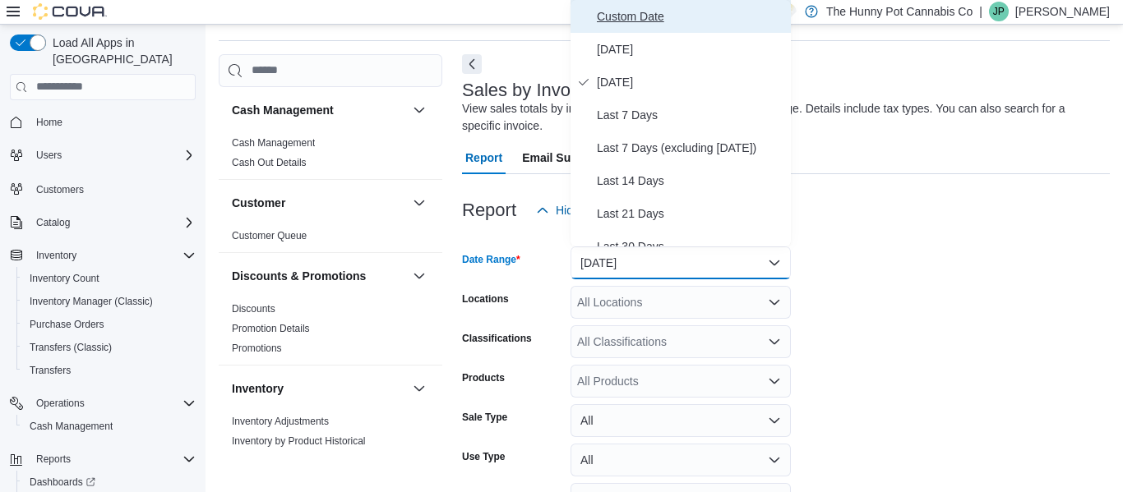
click at [630, 16] on span "Custom Date" at bounding box center [690, 17] width 187 height 20
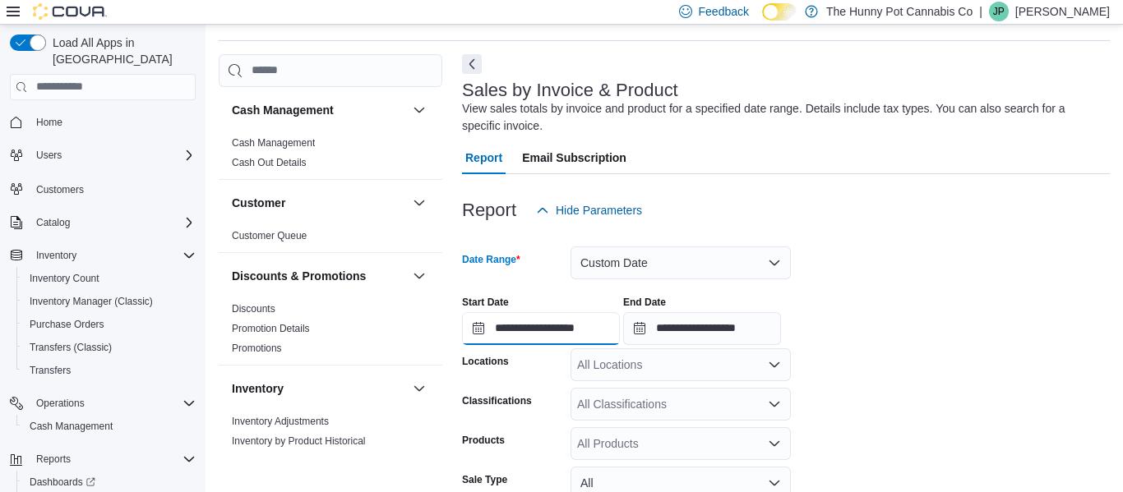
click at [542, 329] on input "**********" at bounding box center [541, 328] width 158 height 33
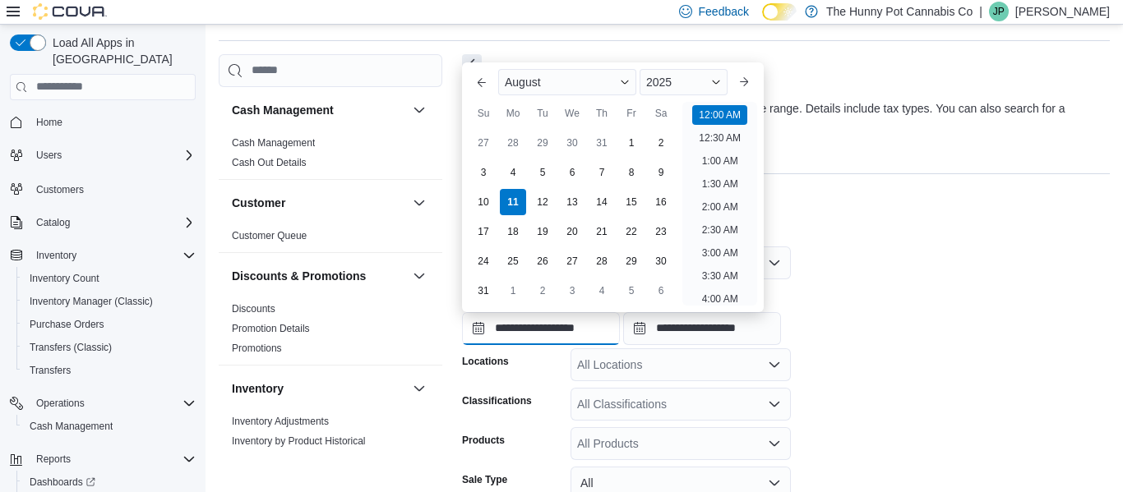
scroll to position [51, 0]
click at [542, 91] on div "August" at bounding box center [567, 82] width 138 height 26
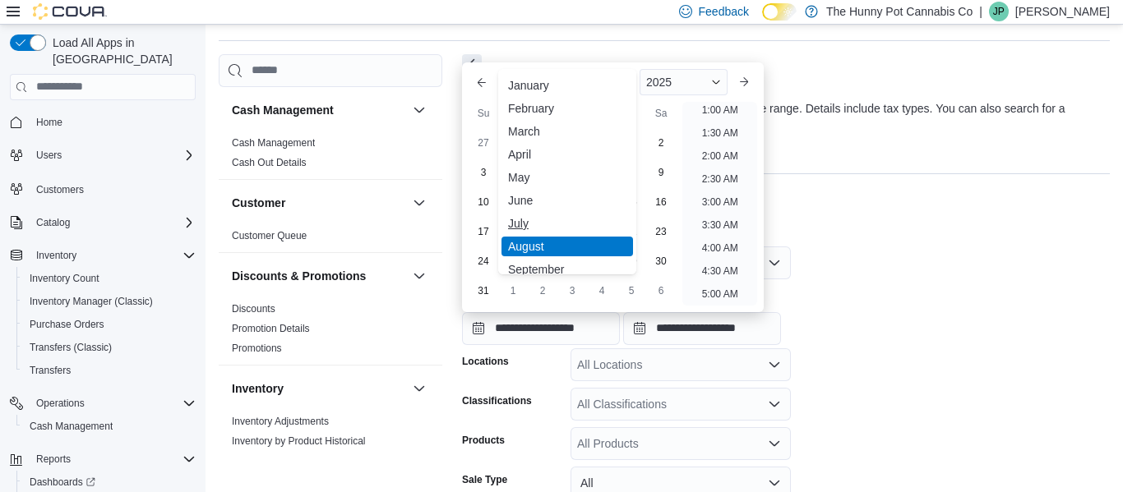
click at [515, 224] on div "July" at bounding box center [566, 224] width 131 height 20
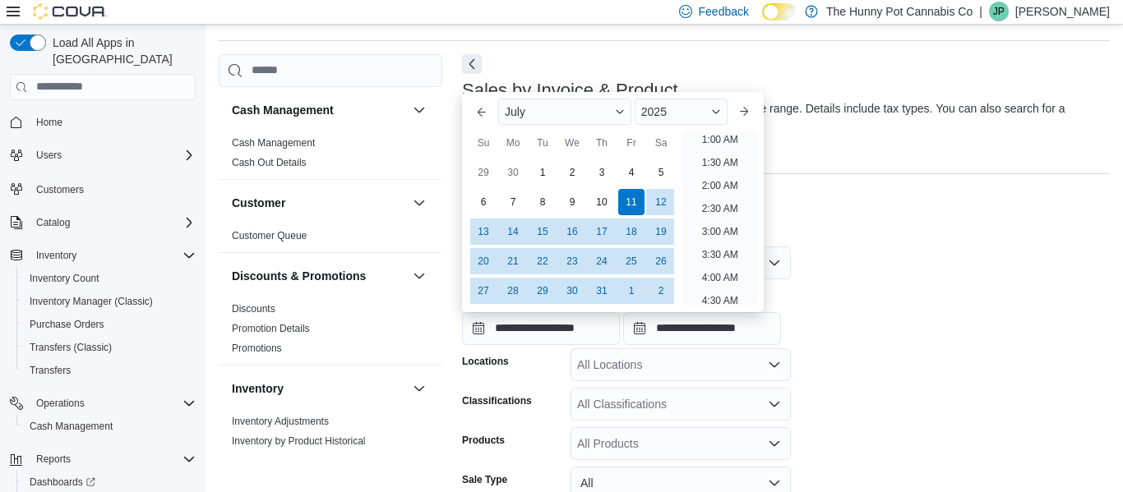
scroll to position [3, 0]
click at [510, 202] on div "7" at bounding box center [512, 201] width 29 height 29
type input "**********"
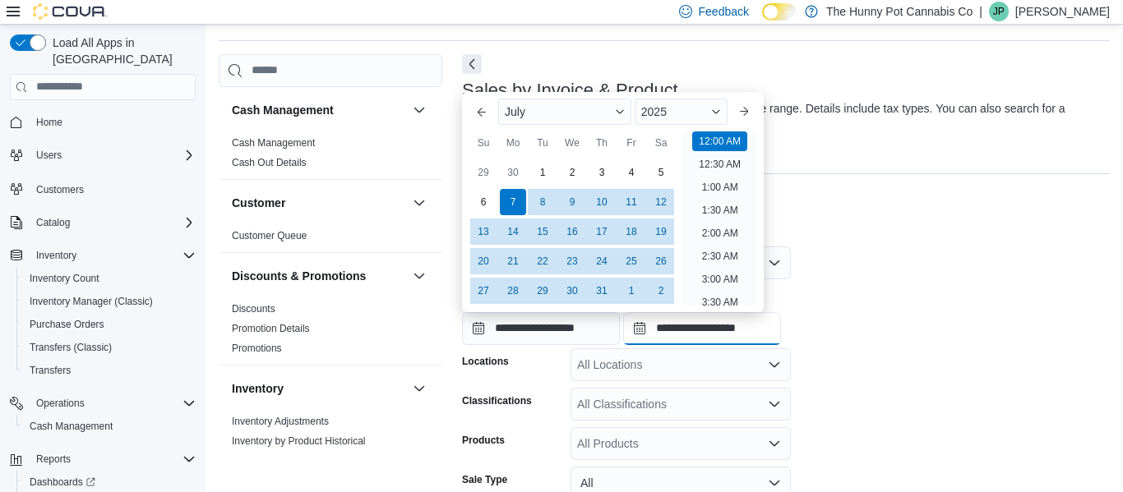
click at [730, 331] on input "**********" at bounding box center [702, 328] width 158 height 33
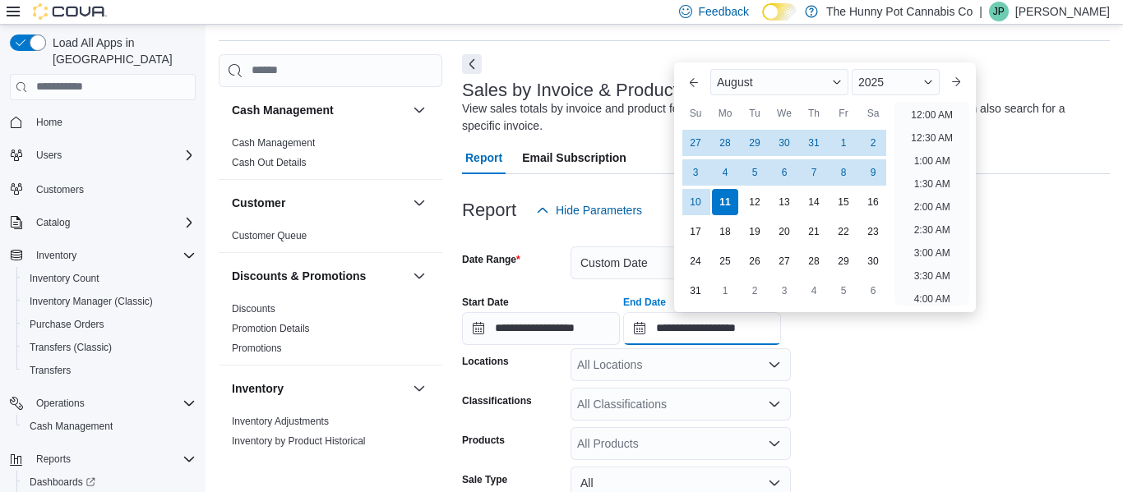
scroll to position [904, 0]
click at [650, 358] on div "All Locations" at bounding box center [680, 364] width 220 height 33
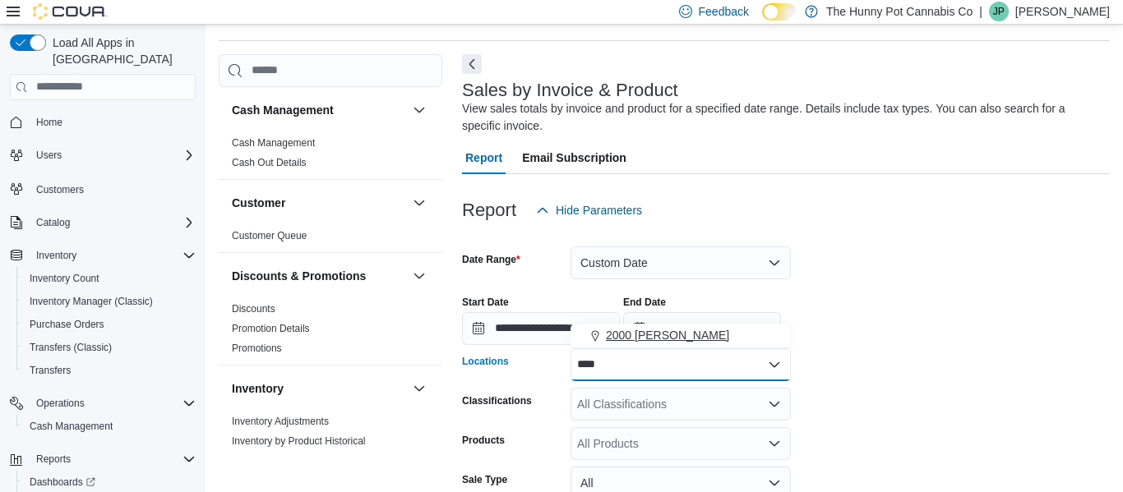
type input "****"
click at [662, 339] on span "2000 Appleby" at bounding box center [667, 335] width 123 height 16
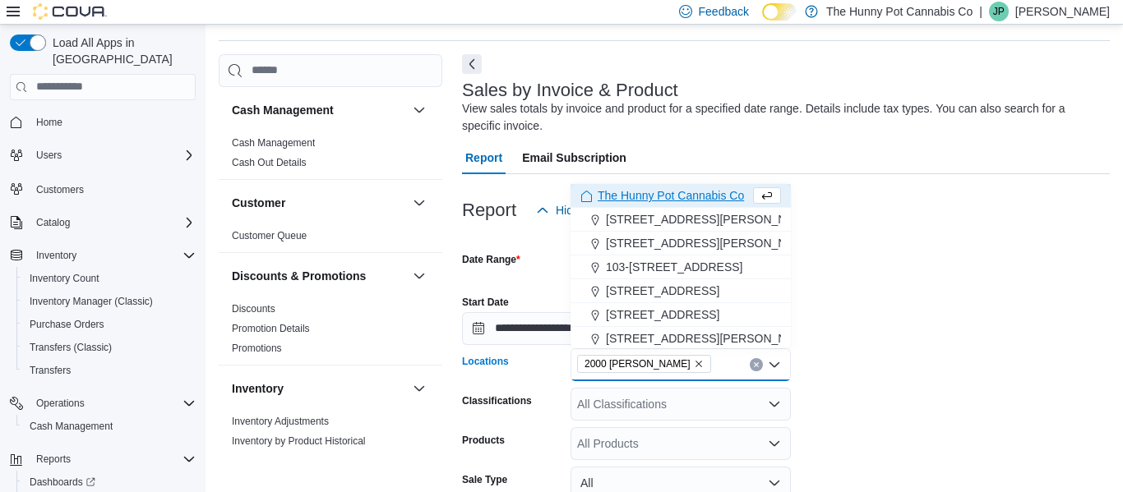
click at [945, 374] on form "**********" at bounding box center [786, 465] width 648 height 477
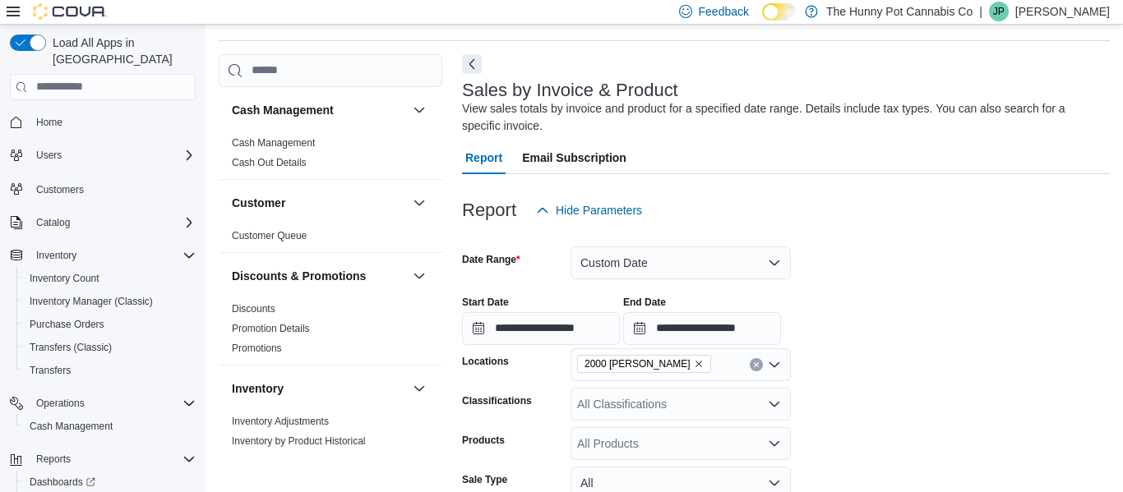
click at [634, 440] on div "All Products" at bounding box center [680, 443] width 220 height 33
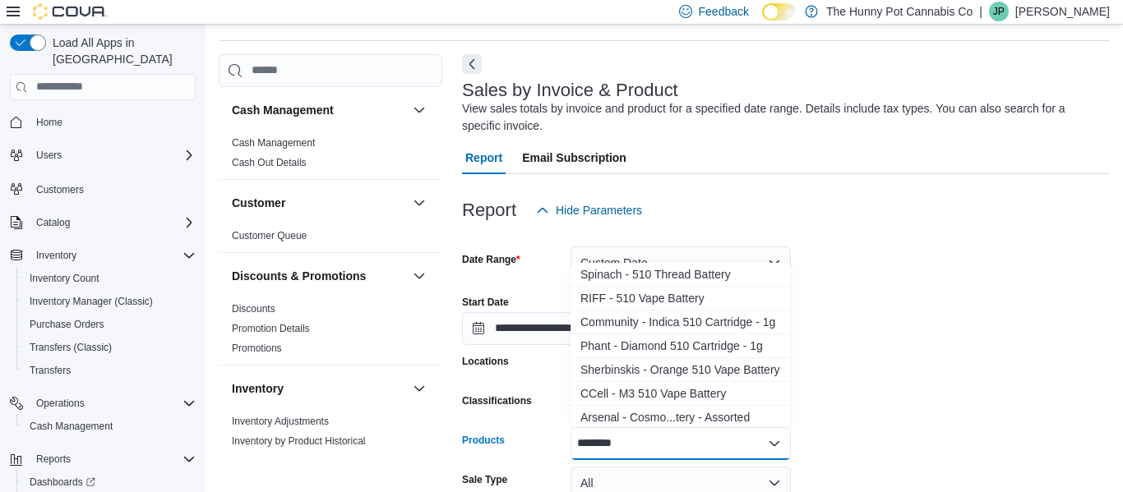
scroll to position [0, 0]
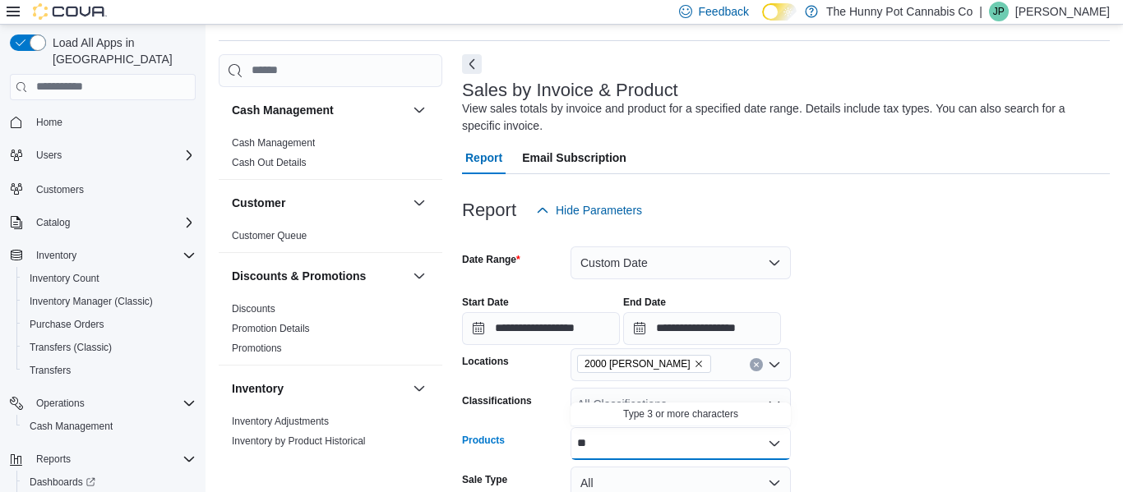
type input "*"
click at [971, 381] on form "**********" at bounding box center [786, 465] width 648 height 477
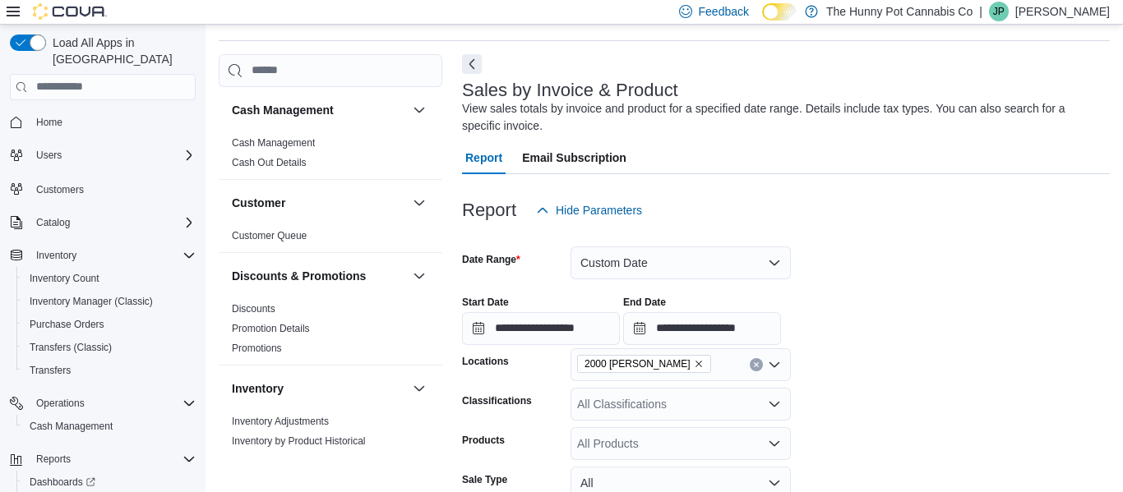
click at [673, 408] on div "All Classifications" at bounding box center [680, 404] width 220 height 33
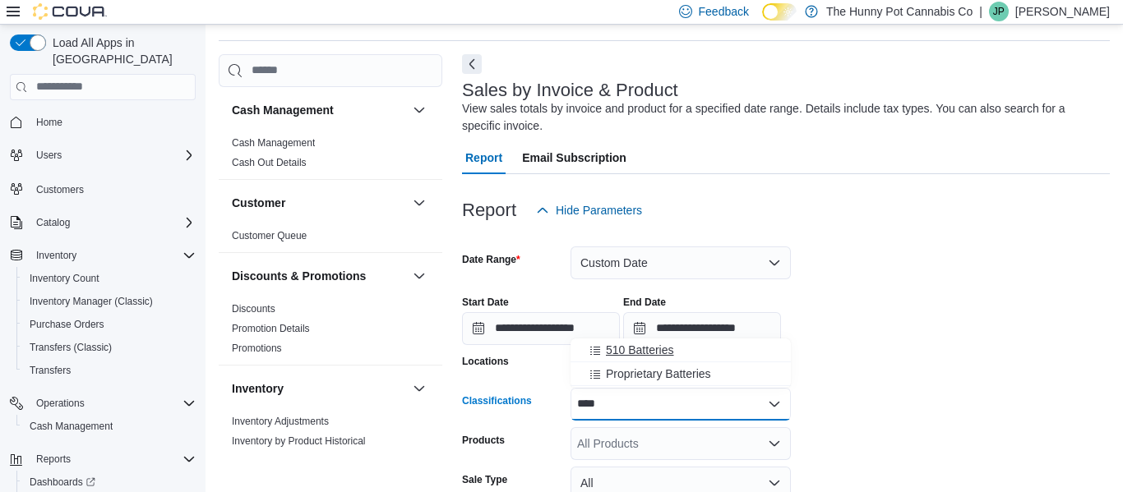
type input "****"
click at [680, 344] on div "510 Batteries" at bounding box center [680, 350] width 201 height 16
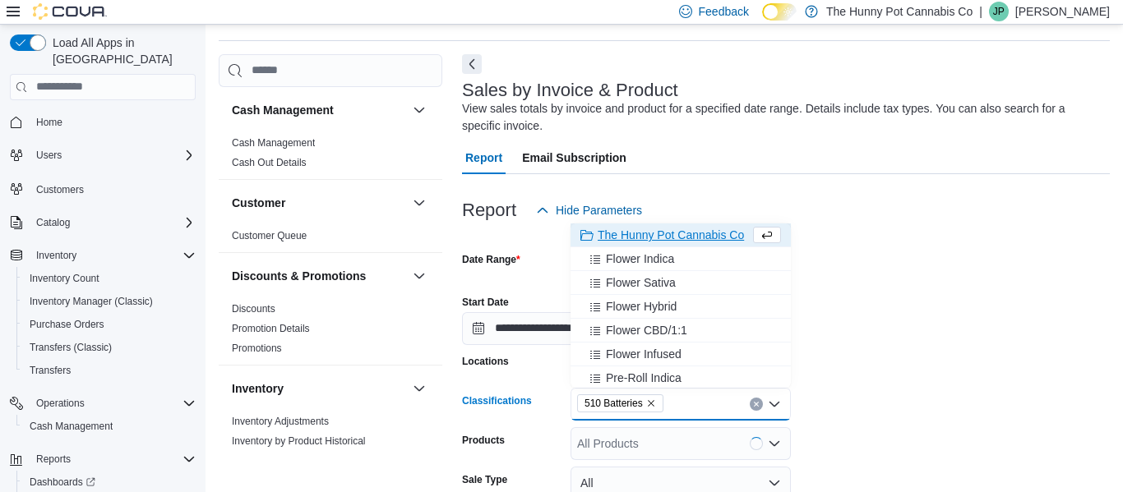
click at [1057, 403] on form "**********" at bounding box center [786, 465] width 648 height 477
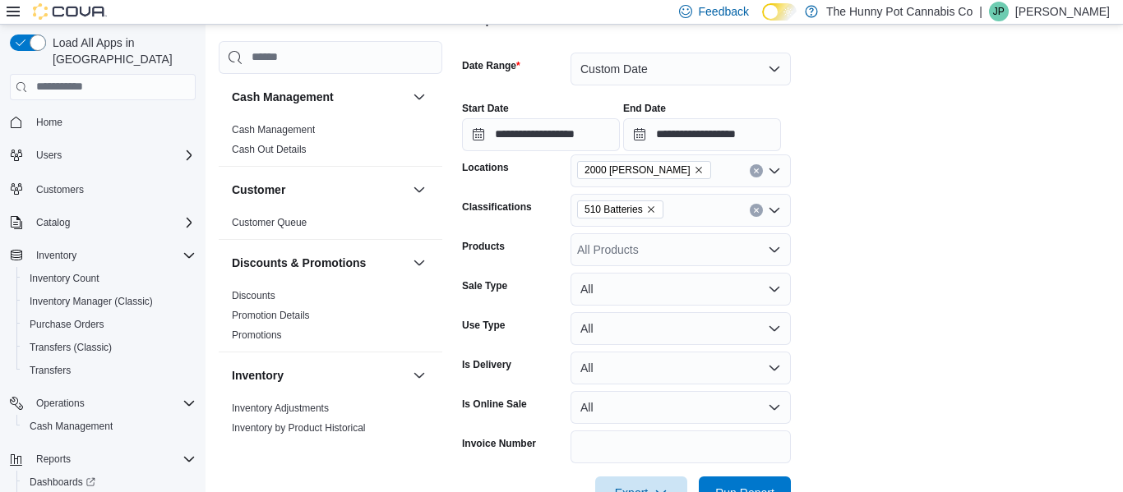
scroll to position [294, 0]
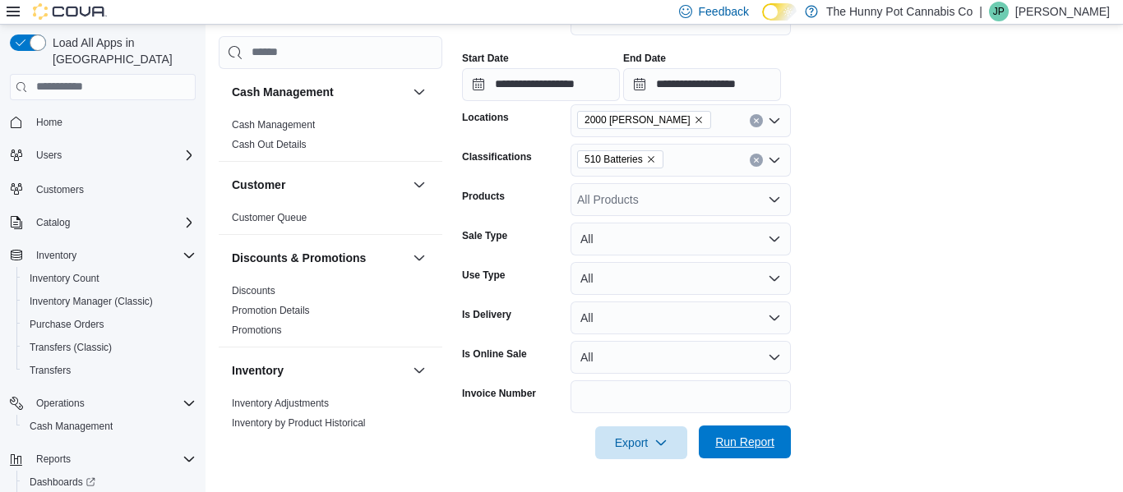
click at [738, 440] on span "Run Report" at bounding box center [744, 442] width 59 height 16
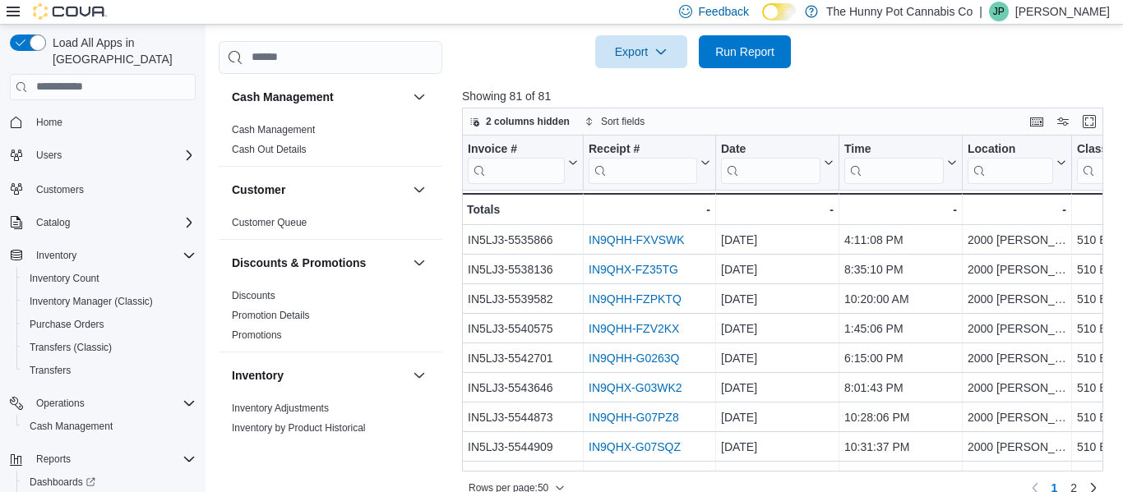
scroll to position [708, 0]
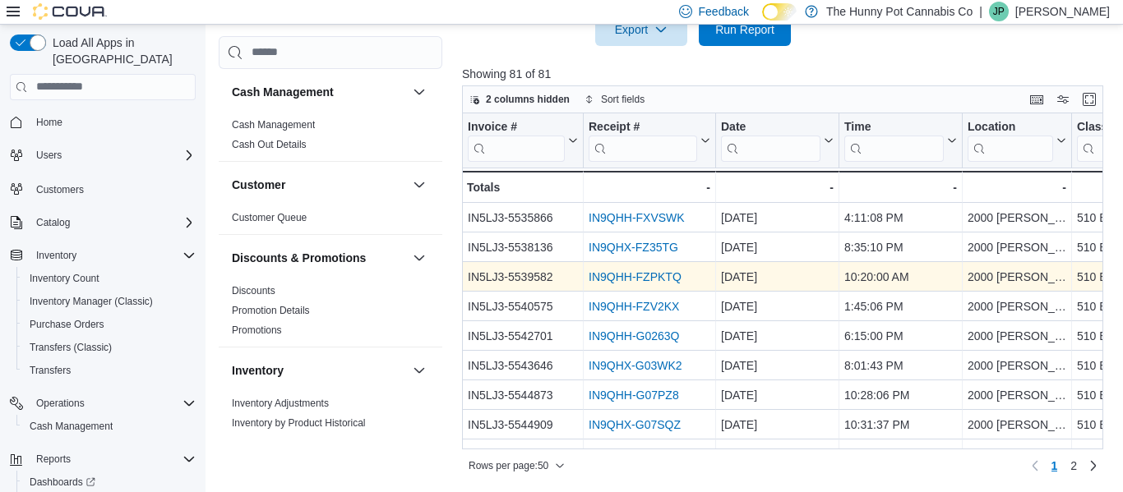
click at [664, 274] on link "IN9QHH-FZPKTQ" at bounding box center [634, 276] width 93 height 13
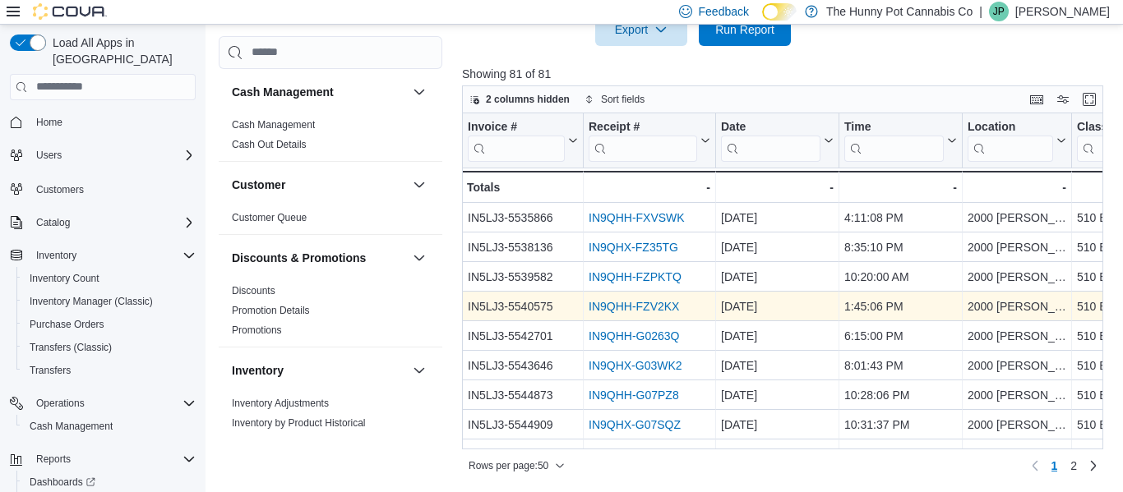
click at [638, 307] on link "IN9QHH-FZV2KX" at bounding box center [633, 306] width 90 height 13
